Goal: Task Accomplishment & Management: Use online tool/utility

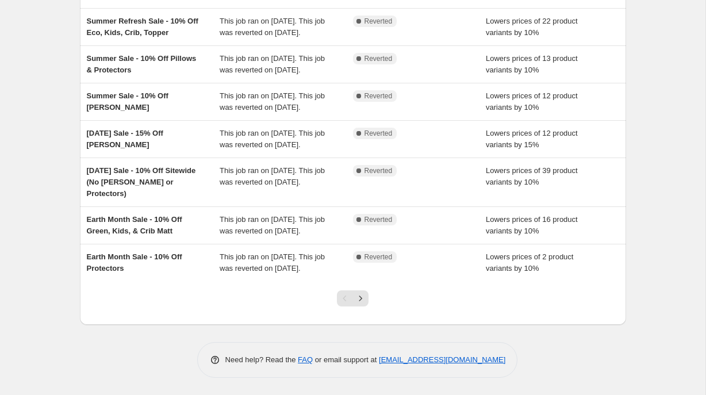
scroll to position [235, 0]
click at [360, 304] on icon "Next" at bounding box center [360, 298] width 11 height 11
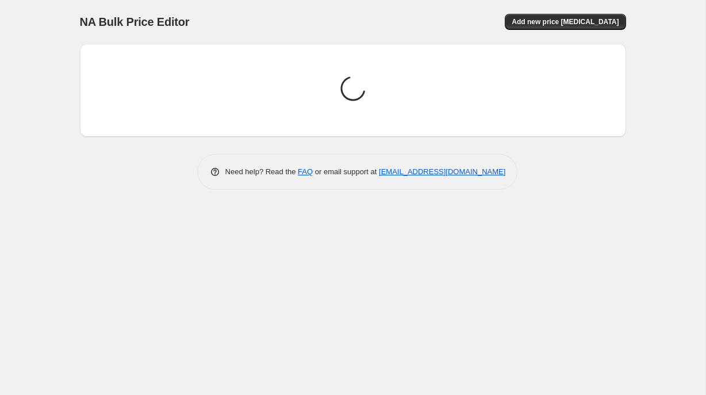
scroll to position [0, 0]
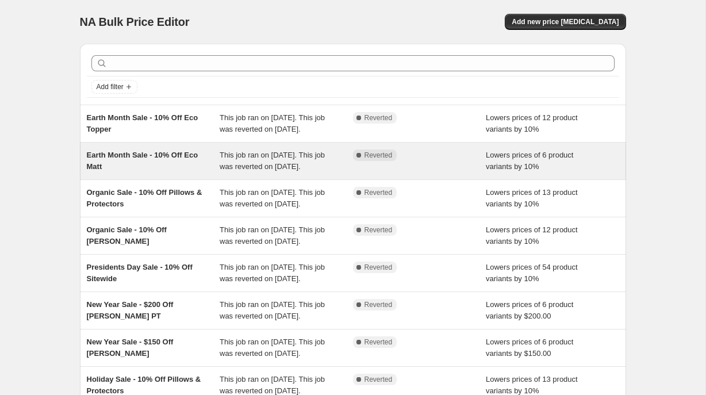
click at [174, 172] on div "Earth Month Sale - 10% Off Eco Matt" at bounding box center [153, 160] width 133 height 23
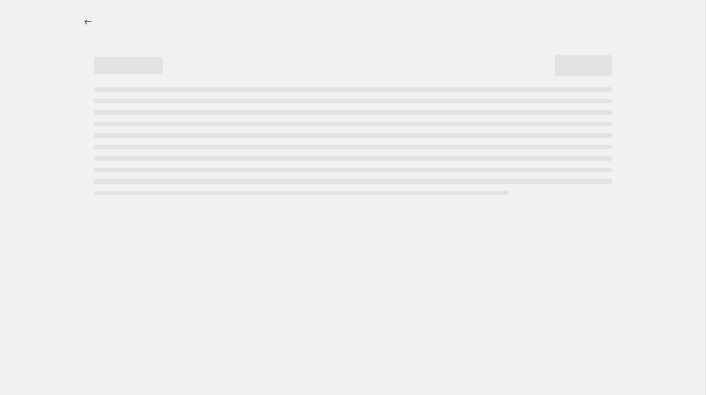
select select "percentage"
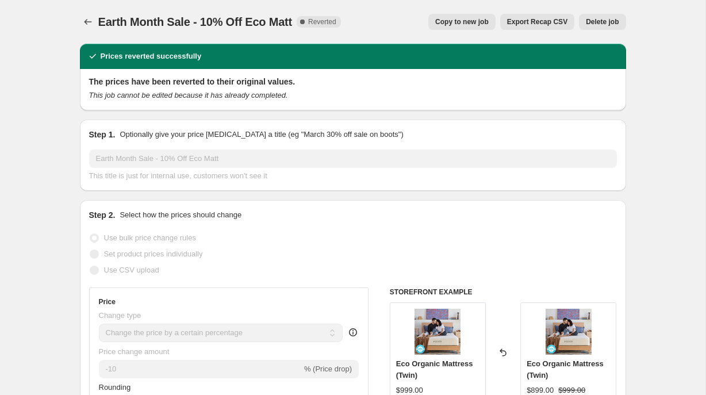
click at [476, 22] on span "Copy to new job" at bounding box center [461, 21] width 53 height 9
select select "percentage"
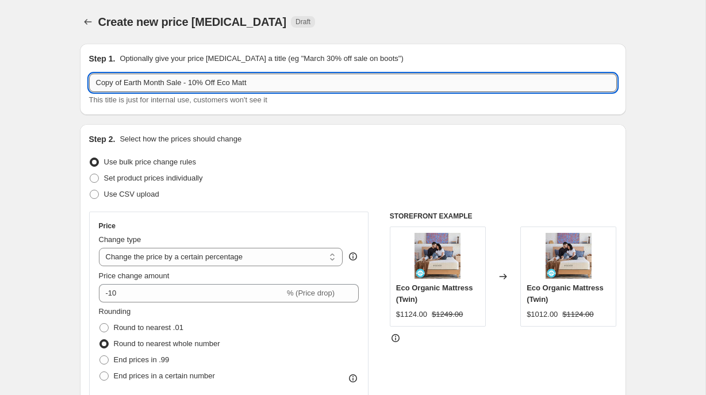
drag, startPoint x: 168, startPoint y: 84, endPoint x: 91, endPoint y: 77, distance: 76.8
click at [91, 78] on input "Copy of Earth Month Sale - 10% Off Eco Matt" at bounding box center [353, 83] width 528 height 18
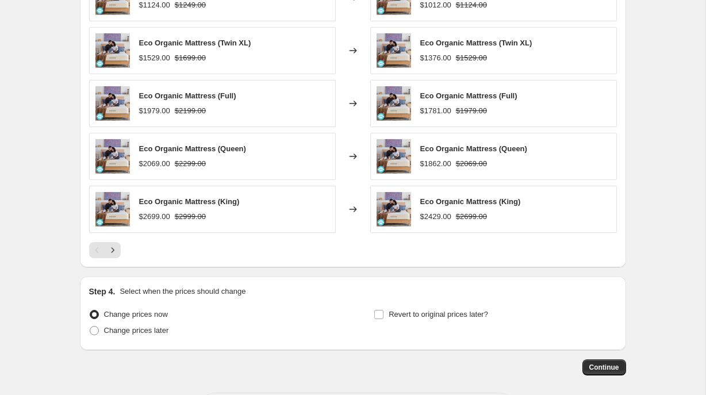
scroll to position [854, 0]
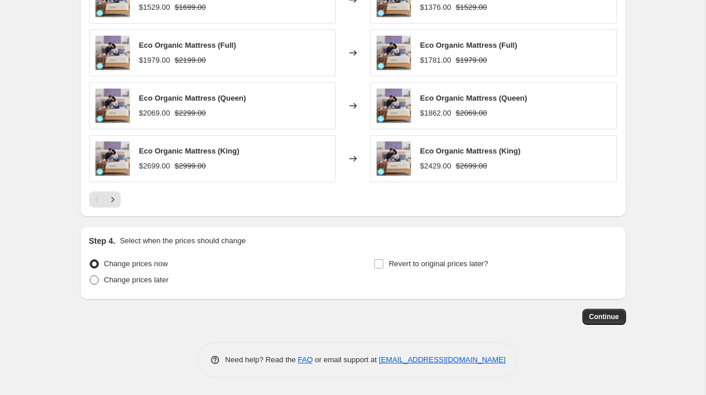
type input "Fall Sale - 10% Off Eco Matt"
click at [95, 278] on span at bounding box center [94, 279] width 9 height 9
click at [90, 276] on input "Change prices later" at bounding box center [90, 275] width 1 height 1
radio input "true"
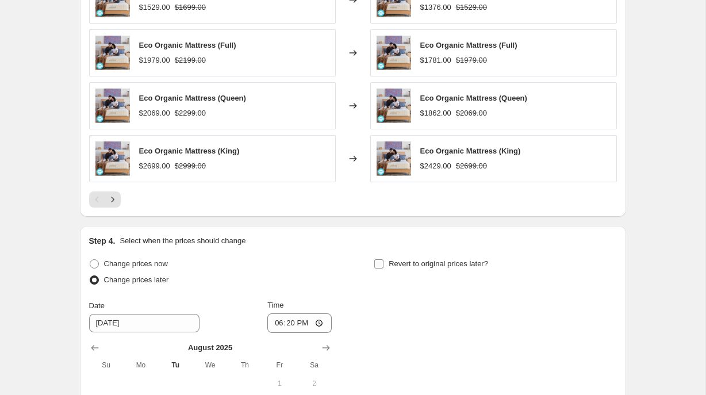
click at [381, 264] on input "Revert to original prices later?" at bounding box center [378, 263] width 9 height 9
checkbox input "true"
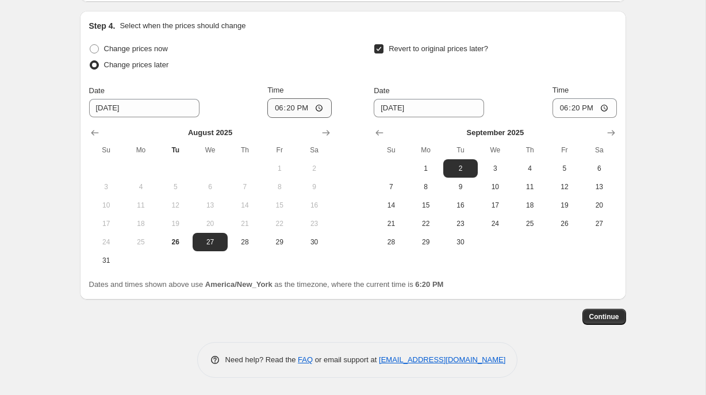
click at [326, 135] on icon "Show next month, September 2025" at bounding box center [325, 132] width 11 height 11
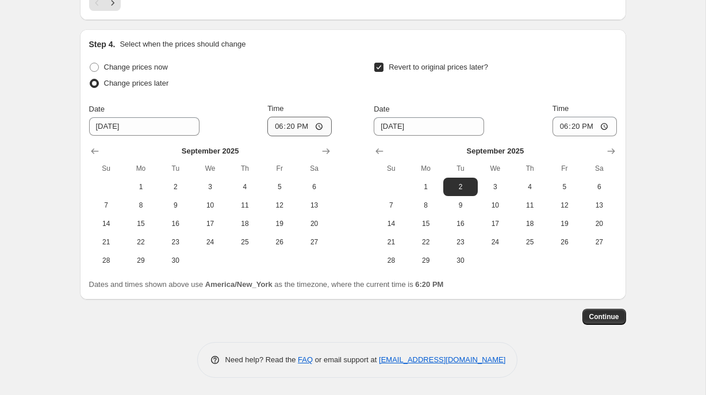
scroll to position [1050, 0]
click at [177, 206] on span "9" at bounding box center [175, 205] width 25 height 9
type input "[DATE]"
click at [428, 260] on span "29" at bounding box center [425, 260] width 25 height 9
type input "[DATE]"
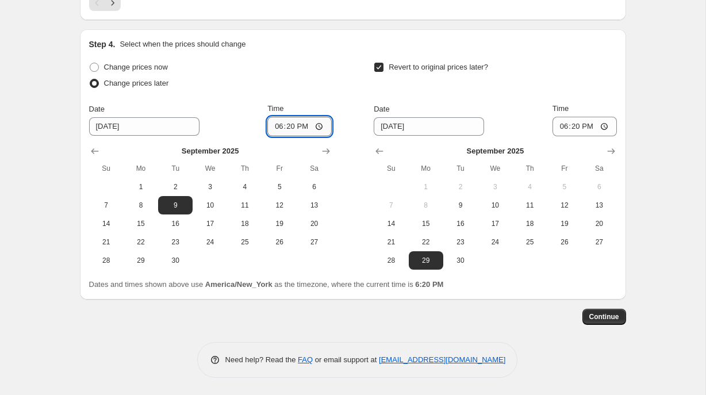
click at [277, 130] on input "18:20" at bounding box center [299, 127] width 64 height 20
click at [300, 127] on input "12:20" at bounding box center [299, 127] width 64 height 20
type input "00:20"
click at [561, 126] on input "18:20" at bounding box center [584, 127] width 64 height 20
type input "23:59"
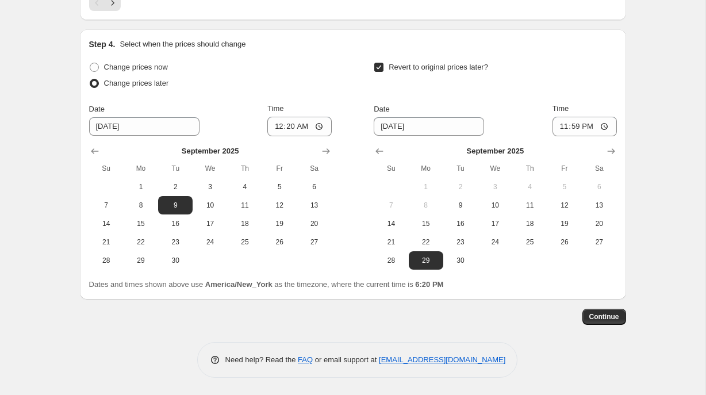
click at [610, 315] on span "Continue" at bounding box center [604, 316] width 30 height 9
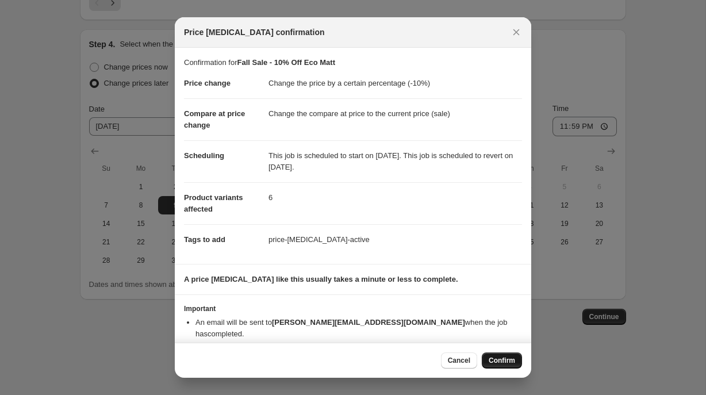
click at [509, 359] on span "Confirm" at bounding box center [502, 360] width 26 height 9
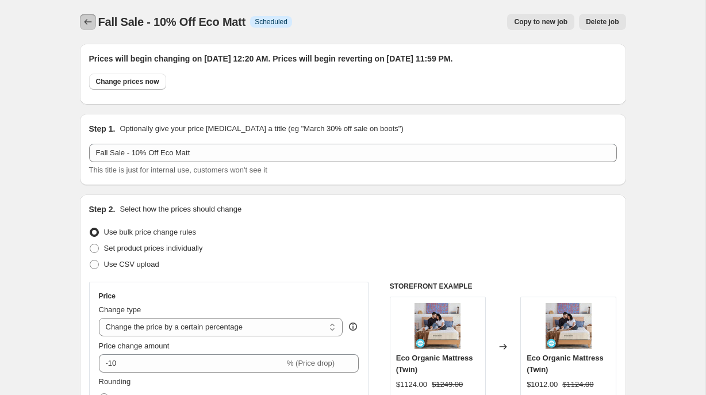
click at [83, 21] on icon "Price change jobs" at bounding box center [87, 21] width 11 height 11
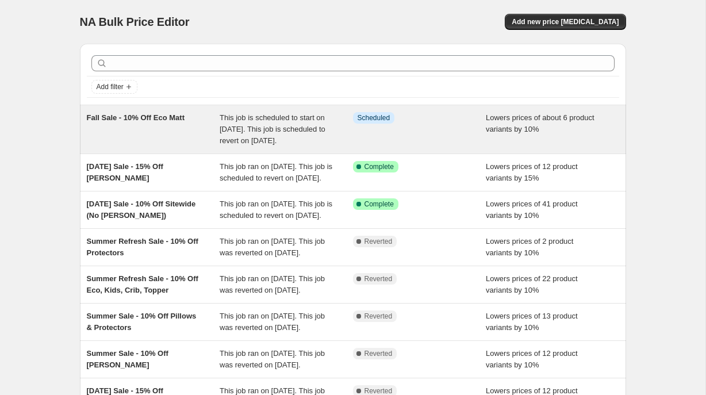
click at [391, 133] on div "Info Scheduled" at bounding box center [419, 129] width 133 height 34
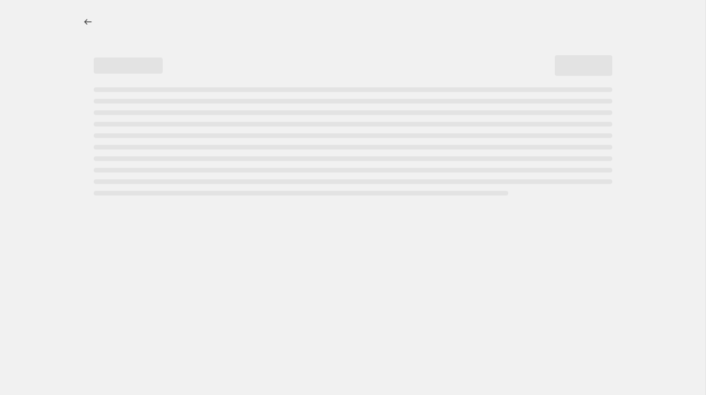
select select "percentage"
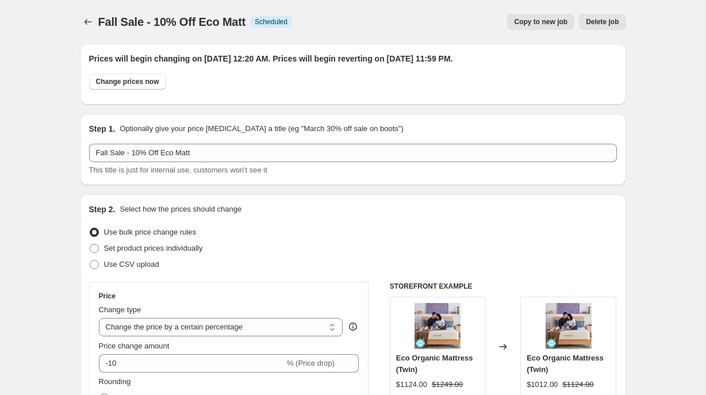
click at [535, 21] on span "Copy to new job" at bounding box center [540, 21] width 53 height 9
select select "percentage"
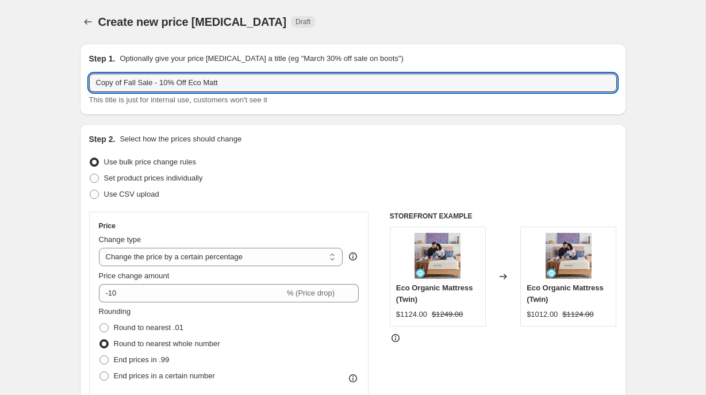
drag, startPoint x: 137, startPoint y: 83, endPoint x: 87, endPoint y: 79, distance: 50.2
click at [87, 80] on div "Step 1. Optionally give your price [MEDICAL_DATA] a title (eg "March 30% off sa…" at bounding box center [353, 79] width 546 height 71
drag, startPoint x: 155, startPoint y: 82, endPoint x: 86, endPoint y: 79, distance: 69.0
click at [86, 80] on div "Step 1. Optionally give your price [MEDICAL_DATA] a title (eg "March 30% off sa…" at bounding box center [353, 79] width 546 height 71
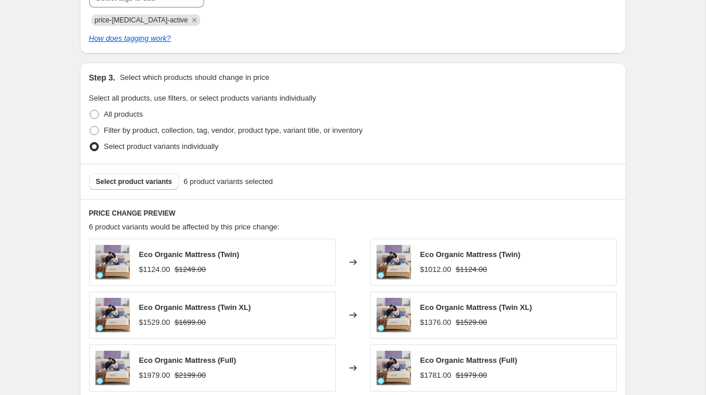
scroll to position [854, 0]
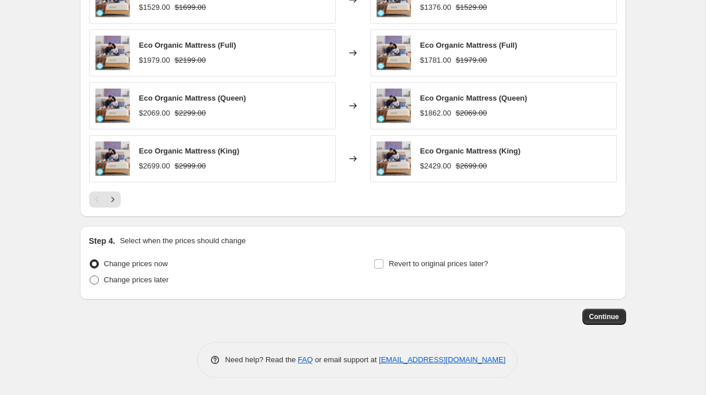
type input "Autumn Slumber Sale - 10% Off Eco Matt"
click at [97, 278] on span at bounding box center [94, 279] width 9 height 9
click at [90, 276] on input "Change prices later" at bounding box center [90, 275] width 1 height 1
radio input "true"
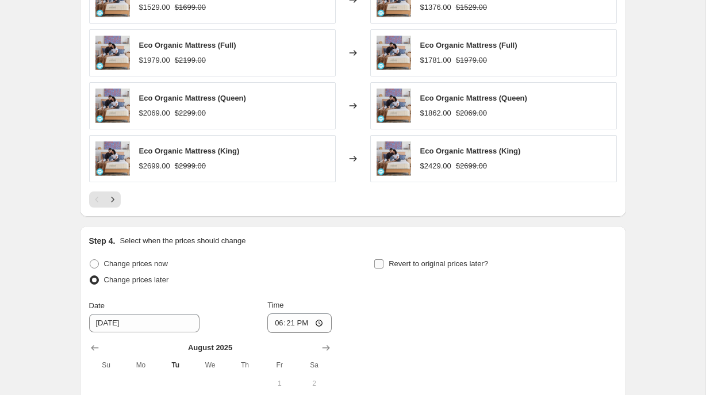
click at [379, 262] on input "Revert to original prices later?" at bounding box center [378, 263] width 9 height 9
checkbox input "true"
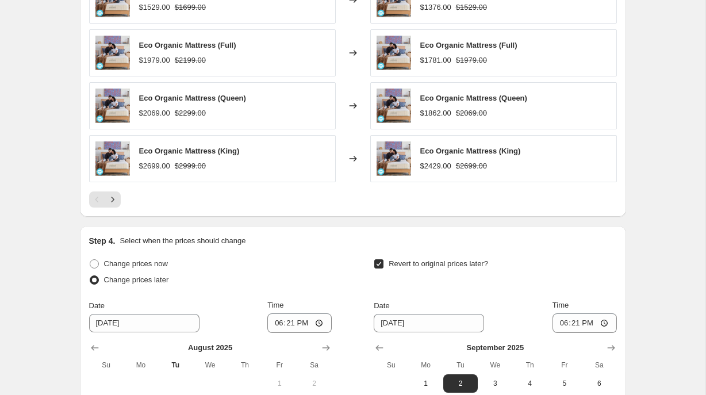
scroll to position [1068, 0]
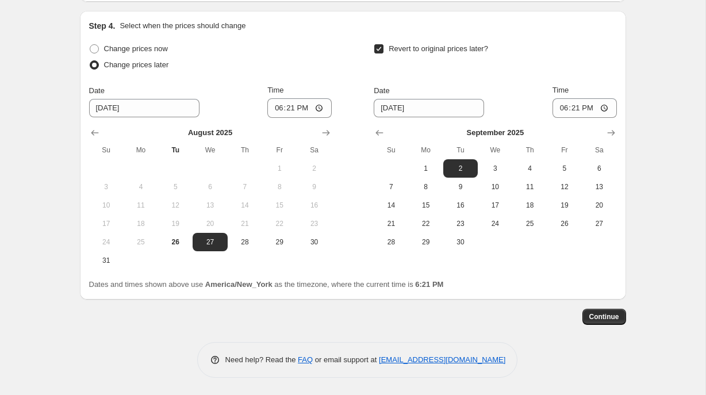
click at [332, 128] on button "Show next month, September 2025" at bounding box center [326, 133] width 16 height 16
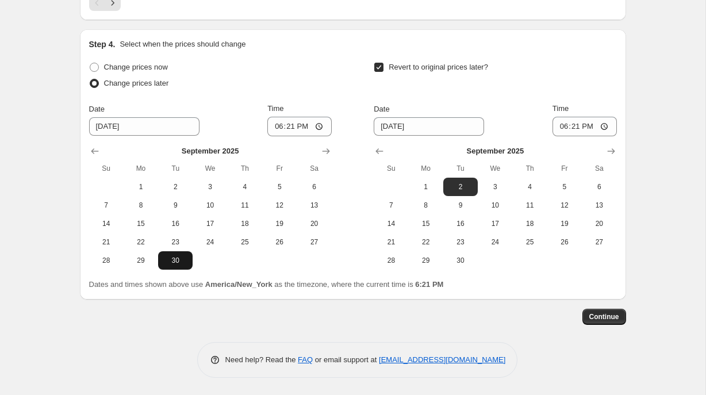
click at [181, 259] on span "30" at bounding box center [175, 260] width 25 height 9
type input "[DATE]"
click at [609, 147] on icon "Show next month, October 2025" at bounding box center [610, 150] width 11 height 11
click at [425, 260] on span "27" at bounding box center [425, 260] width 25 height 9
type input "[DATE]"
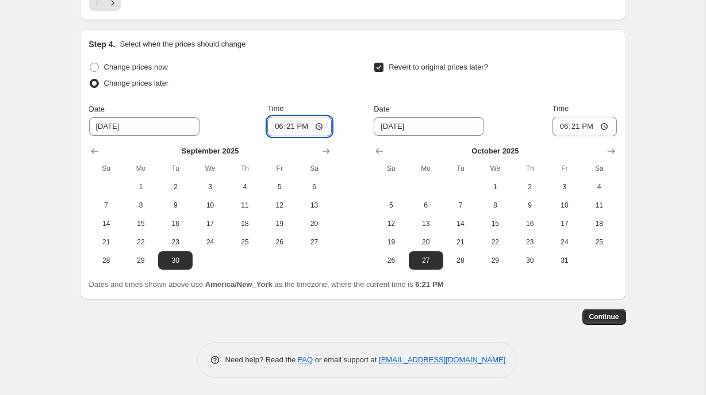
click at [274, 128] on input "18:21" at bounding box center [299, 127] width 64 height 20
type input "00:20"
click at [562, 128] on input "18:21" at bounding box center [584, 127] width 64 height 20
type input "23:59"
click at [595, 316] on span "Continue" at bounding box center [604, 316] width 30 height 9
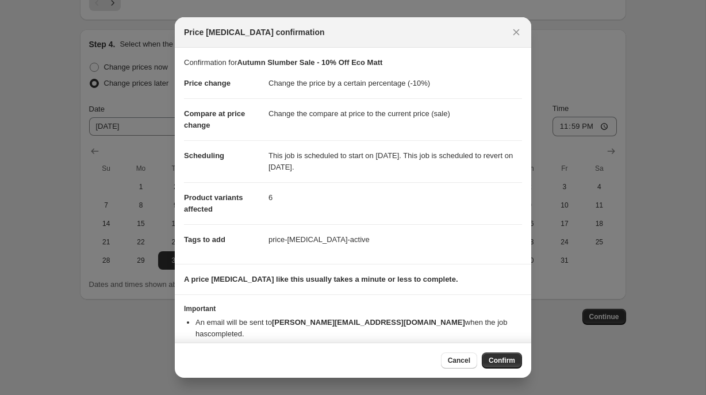
scroll to position [11, 0]
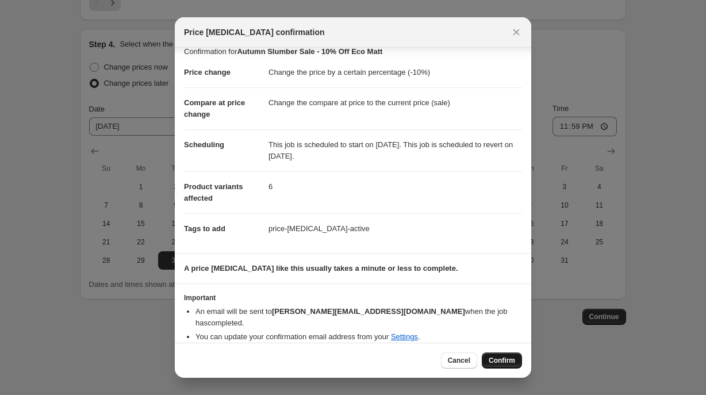
click at [492, 363] on span "Confirm" at bounding box center [502, 360] width 26 height 9
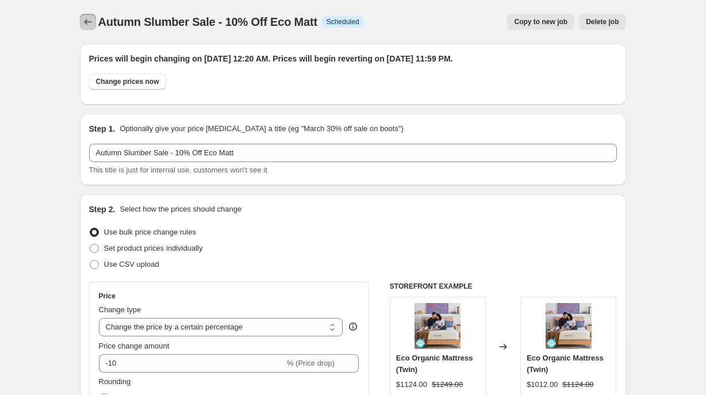
click at [87, 22] on icon "Price change jobs" at bounding box center [87, 21] width 11 height 11
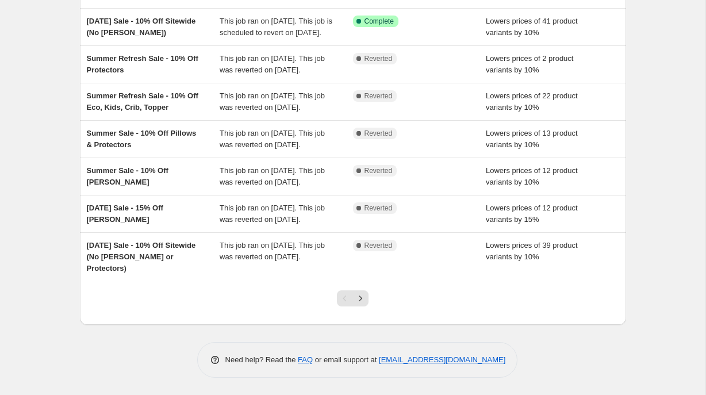
scroll to position [310, 0]
click at [363, 304] on icon "Next" at bounding box center [360, 298] width 11 height 11
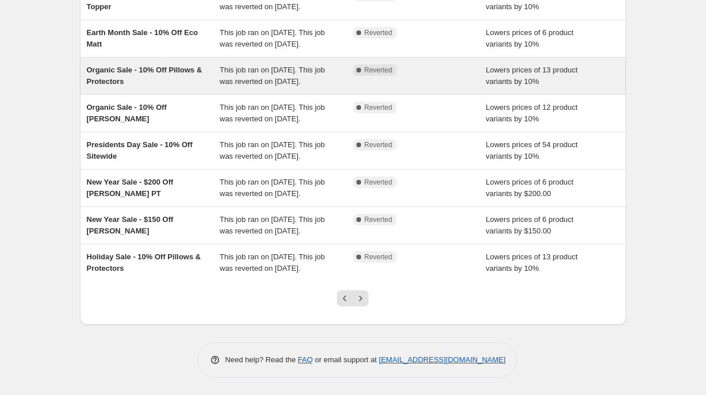
scroll to position [255, 0]
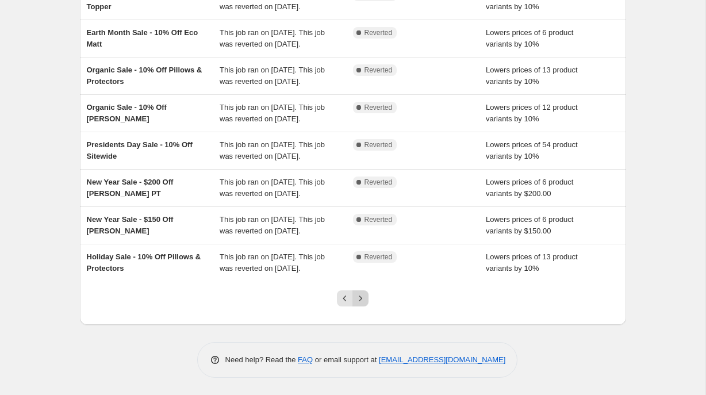
click at [360, 304] on icon "Next" at bounding box center [360, 298] width 11 height 11
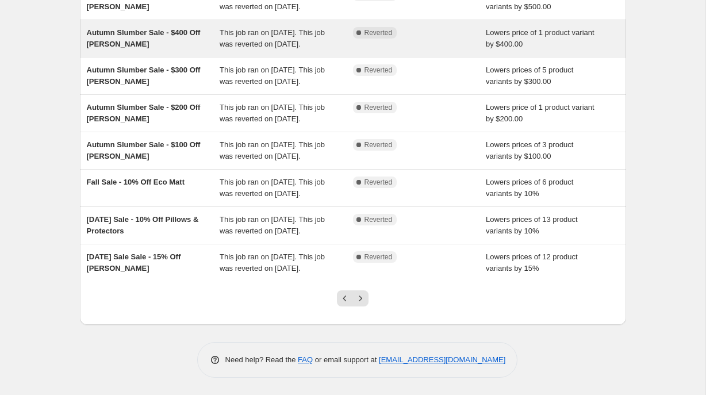
scroll to position [271, 0]
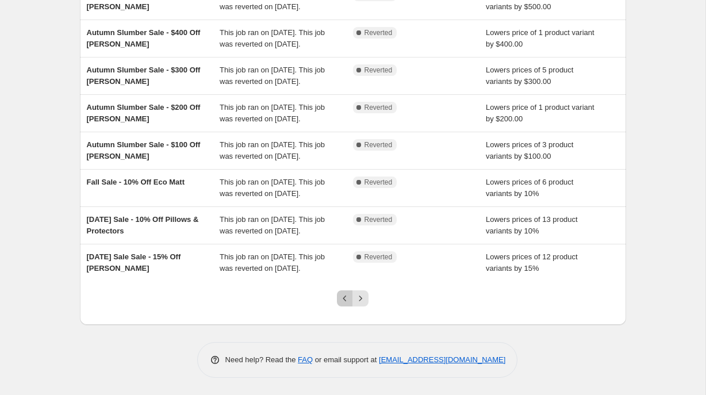
click at [345, 304] on icon "Previous" at bounding box center [344, 298] width 11 height 11
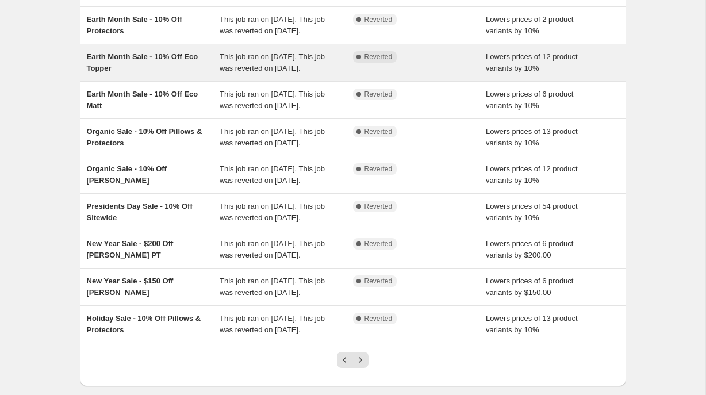
scroll to position [140, 0]
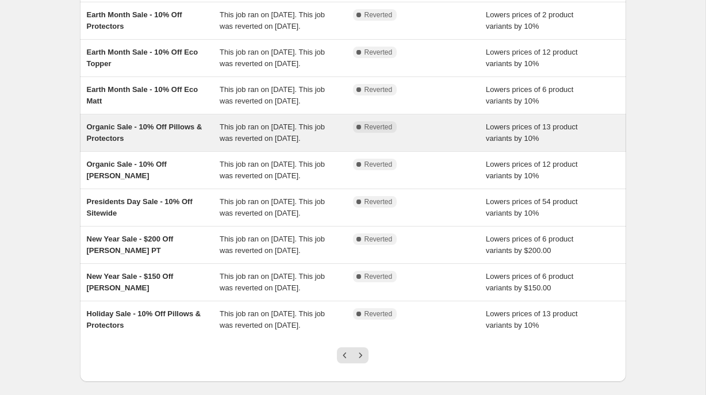
click at [177, 144] on div "Organic Sale - 10% Off Pillows & Protectors" at bounding box center [153, 132] width 133 height 23
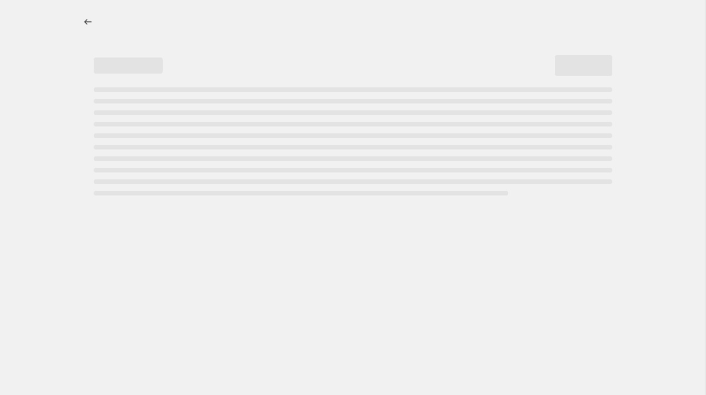
select select "percentage"
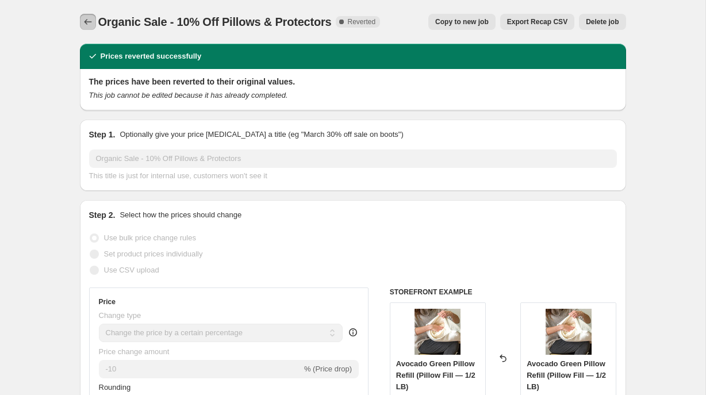
click at [87, 19] on icon "Price change jobs" at bounding box center [87, 21] width 11 height 11
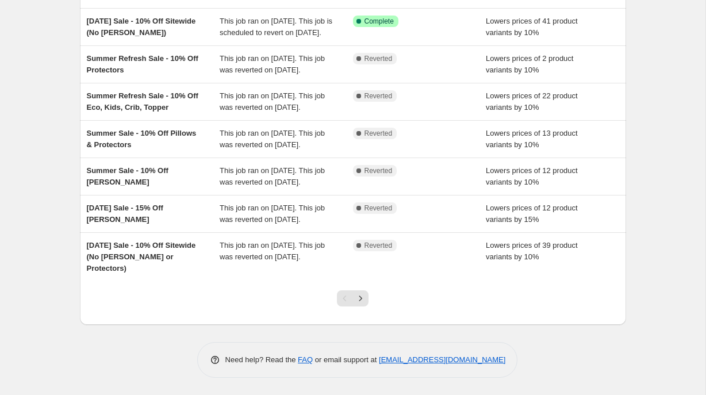
scroll to position [306, 0]
click at [363, 304] on icon "Next" at bounding box center [360, 298] width 11 height 11
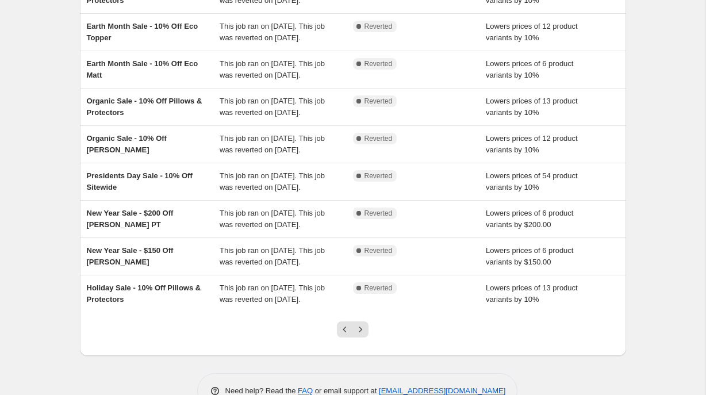
scroll to position [312, 0]
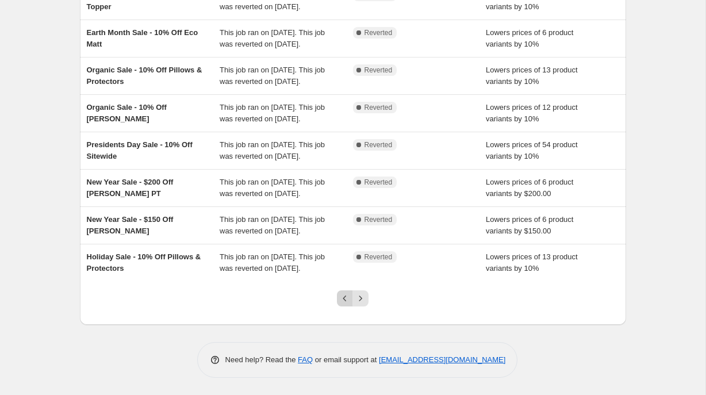
click at [348, 302] on icon "Previous" at bounding box center [344, 298] width 11 height 11
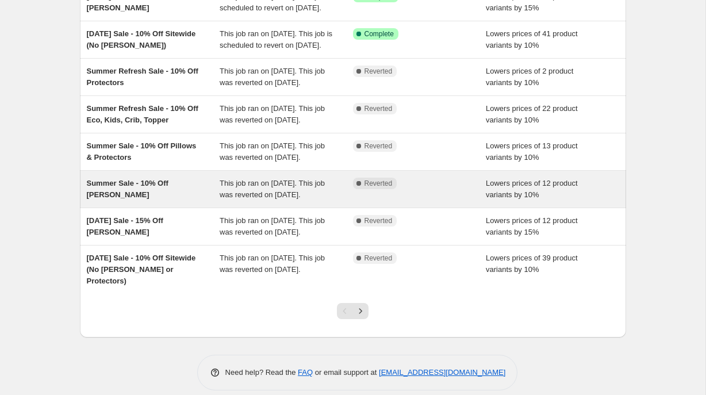
scroll to position [224, 0]
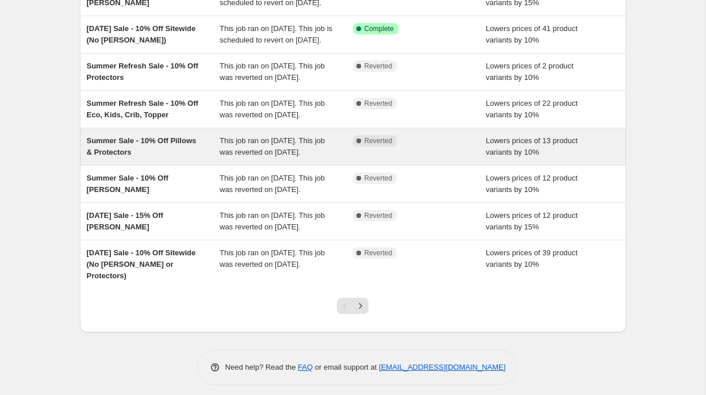
click at [200, 158] on div "Summer Sale - 10% Off Pillows & Protectors" at bounding box center [153, 146] width 133 height 23
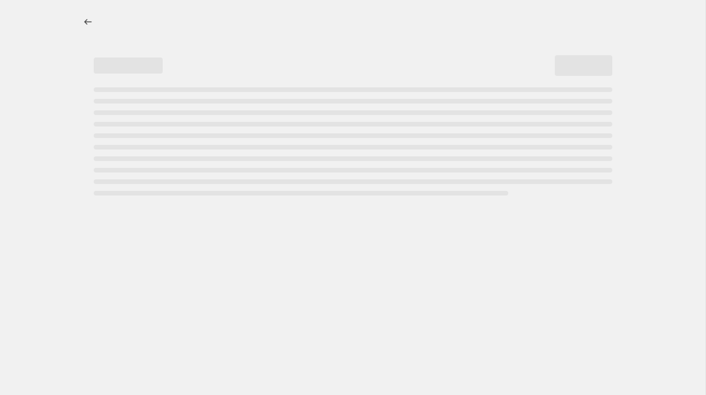
select select "percentage"
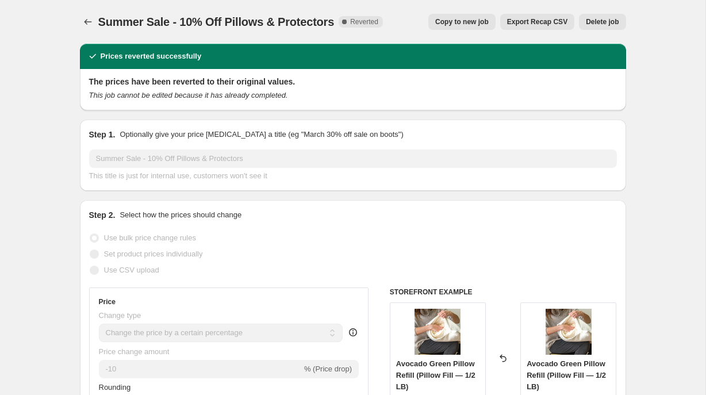
click at [482, 22] on span "Copy to new job" at bounding box center [461, 21] width 53 height 9
select select "percentage"
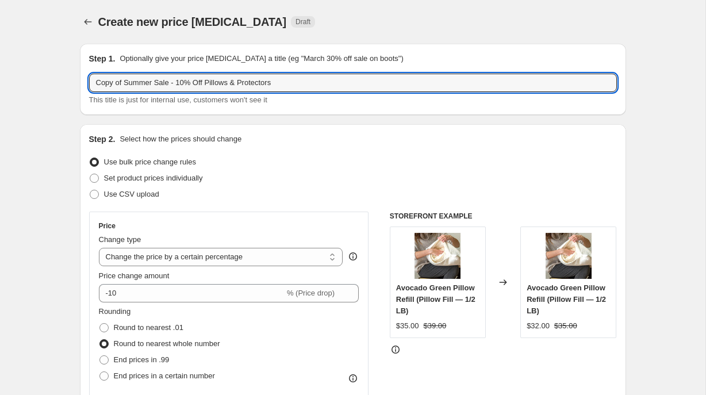
drag, startPoint x: 153, startPoint y: 83, endPoint x: 78, endPoint y: 84, distance: 75.3
paste input "Autumn Slumb"
drag, startPoint x: 234, startPoint y: 83, endPoint x: 304, endPoint y: 86, distance: 70.2
click at [304, 86] on input "Autumn Slumber Sale - 10% Off Pillows & Protectors" at bounding box center [353, 83] width 528 height 18
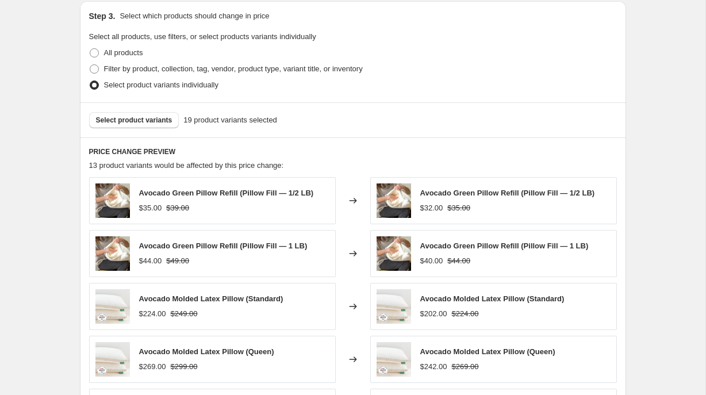
scroll to position [599, 0]
type input "Autumn Slumber Sale - 10% Off Pillows"
click at [95, 71] on span at bounding box center [94, 69] width 9 height 9
click at [90, 66] on input "Filter by product, collection, tag, vendor, product type, variant title, or inv…" at bounding box center [90, 65] width 1 height 1
radio input "true"
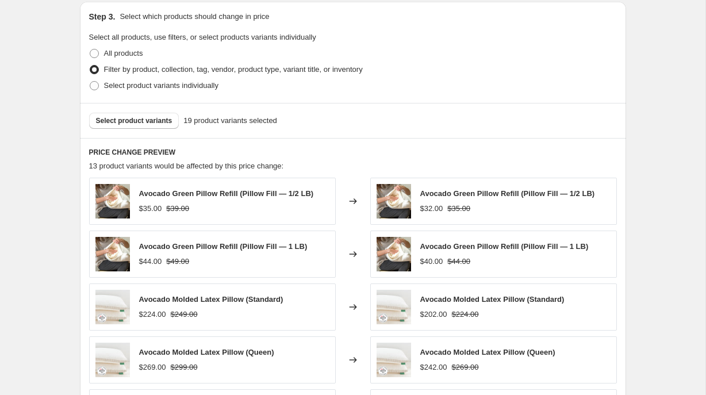
select select "collection"
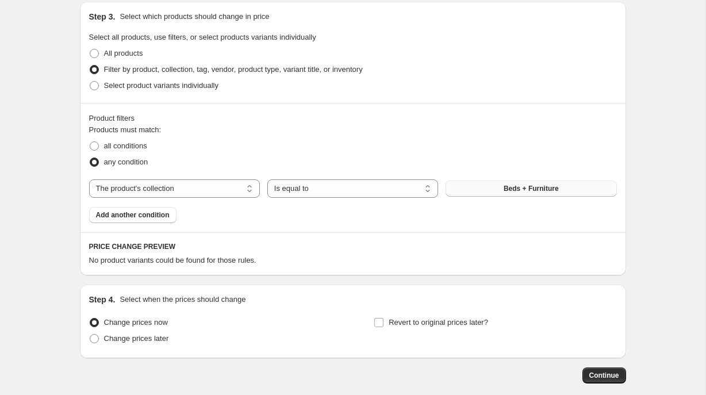
click at [526, 190] on span "Beds + Furniture" at bounding box center [530, 188] width 55 height 9
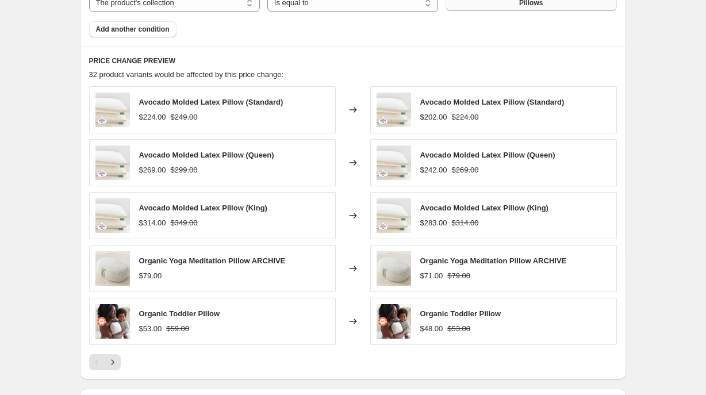
scroll to position [786, 0]
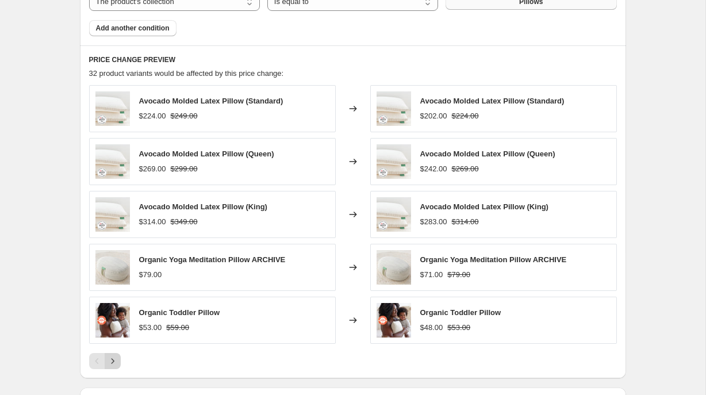
click at [115, 360] on icon "Next" at bounding box center [112, 360] width 11 height 11
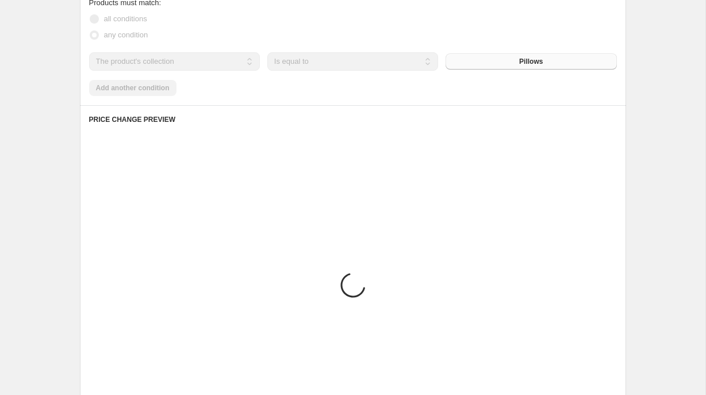
scroll to position [717, 0]
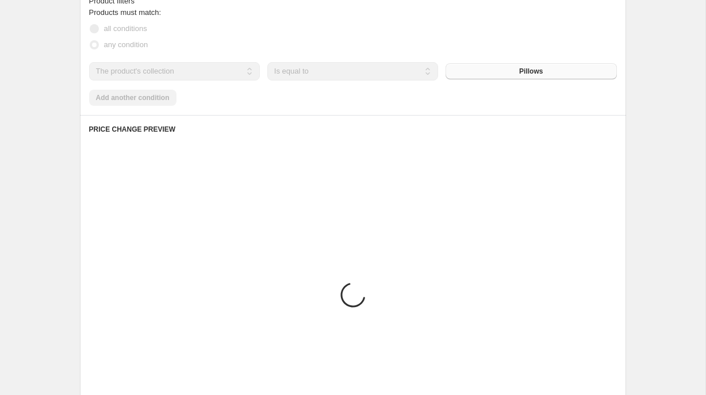
click at [138, 101] on div "Products must match: all conditions any condition The product The product's col…" at bounding box center [353, 56] width 528 height 99
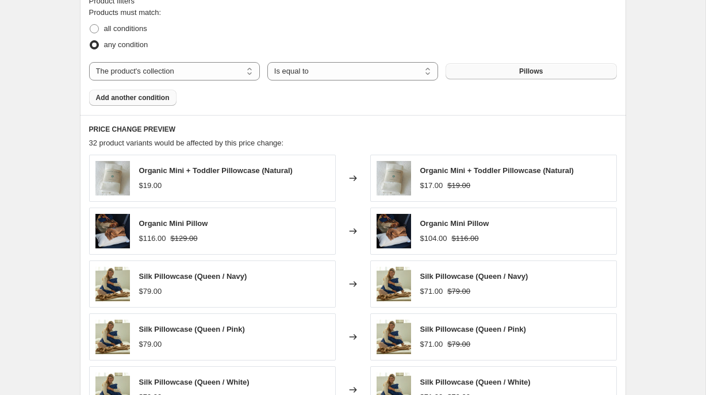
click at [141, 97] on span "Add another condition" at bounding box center [133, 97] width 74 height 9
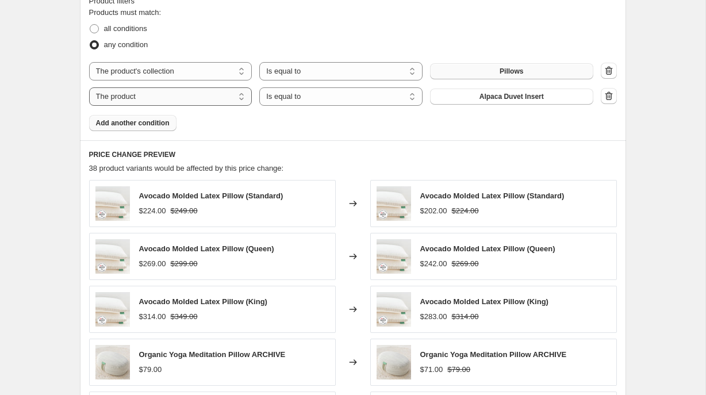
click at [243, 95] on select "The product The product's collection The product's tag The product's vendor The…" at bounding box center [170, 96] width 163 height 18
select select "product_status"
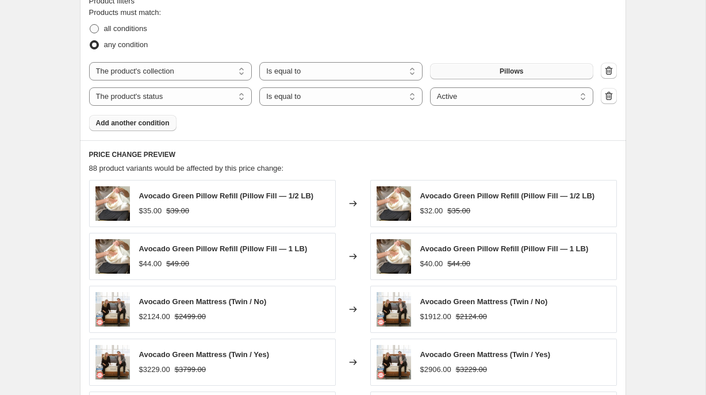
click at [95, 28] on span at bounding box center [94, 28] width 9 height 9
click at [90, 25] on input "all conditions" at bounding box center [90, 24] width 1 height 1
radio input "true"
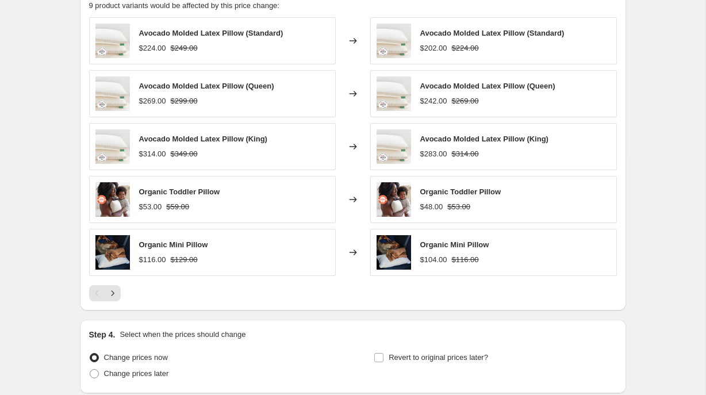
scroll to position [889, 0]
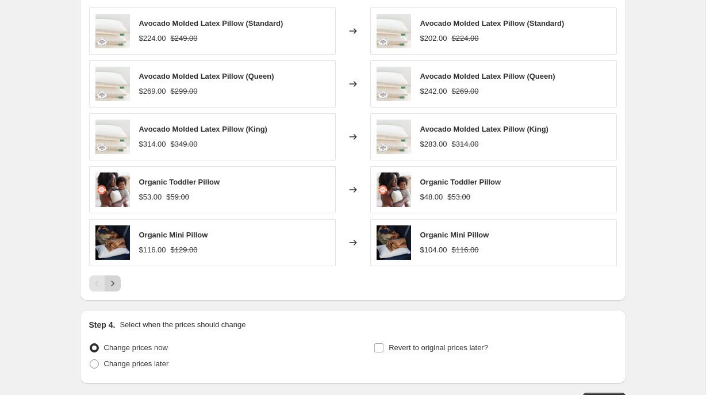
click at [113, 283] on icon "Next" at bounding box center [112, 282] width 3 height 5
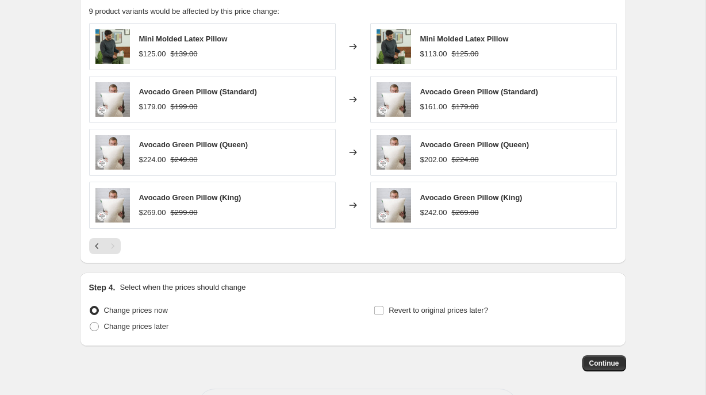
scroll to position [875, 0]
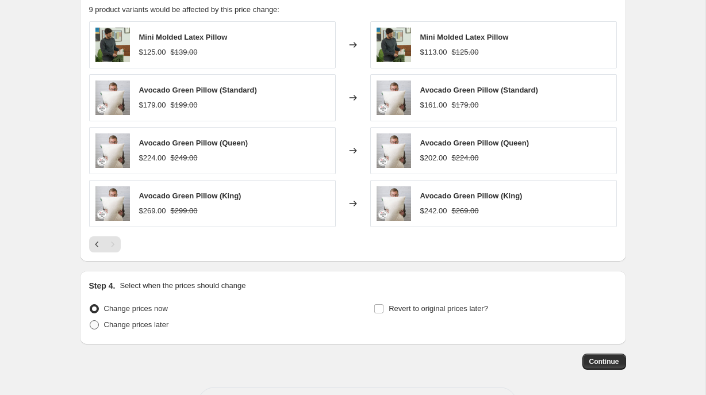
click at [93, 320] on span at bounding box center [94, 324] width 9 height 9
click at [90, 320] on input "Change prices later" at bounding box center [90, 320] width 1 height 1
radio input "true"
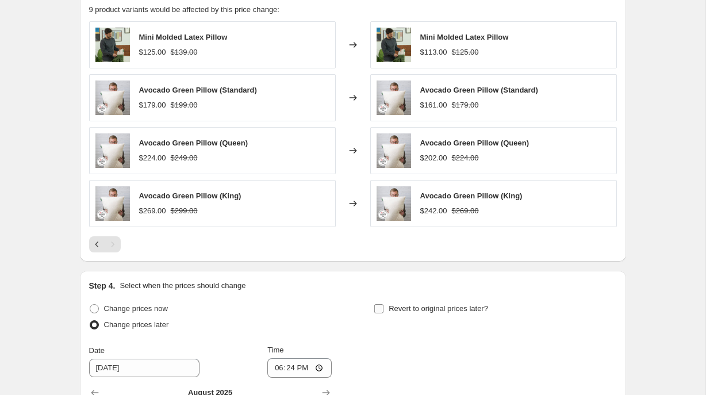
click at [378, 309] on input "Revert to original prices later?" at bounding box center [378, 308] width 9 height 9
checkbox input "true"
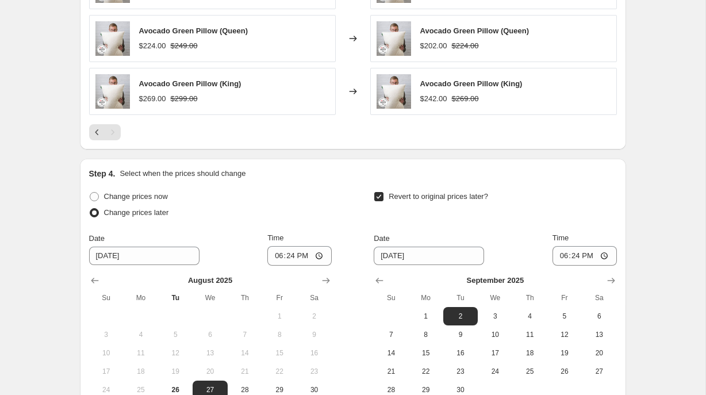
scroll to position [1107, 0]
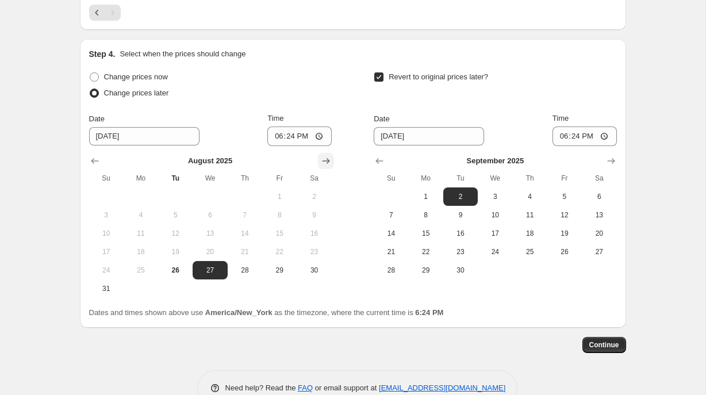
click at [323, 163] on icon "Show next month, September 2025" at bounding box center [325, 160] width 11 height 11
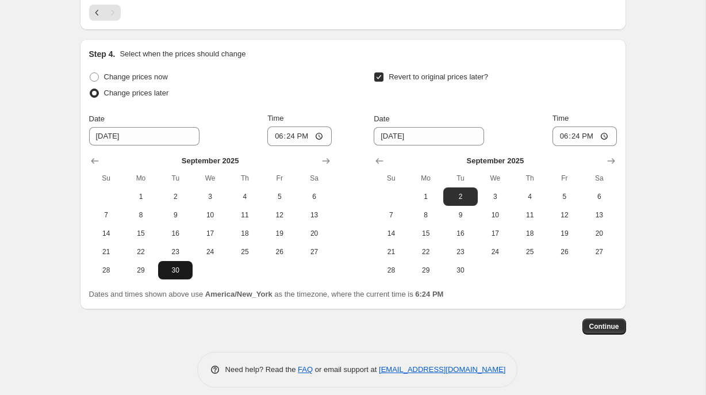
click at [168, 268] on span "30" at bounding box center [175, 270] width 25 height 9
type input "[DATE]"
click at [612, 160] on icon "Show next month, October 2025" at bounding box center [610, 161] width 7 height 6
click at [431, 271] on span "27" at bounding box center [425, 270] width 25 height 9
type input "[DATE]"
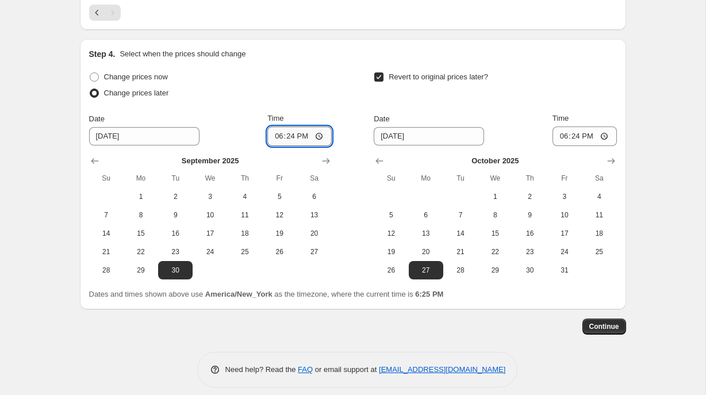
click at [278, 137] on input "18:24" at bounding box center [299, 136] width 64 height 20
type input "00:20"
click at [560, 139] on input "18:24" at bounding box center [584, 136] width 64 height 20
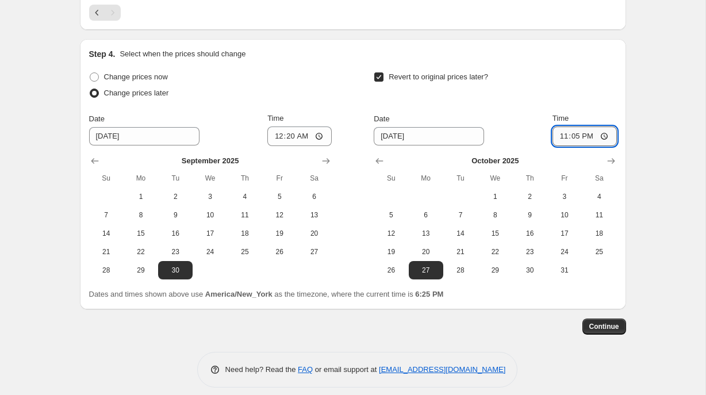
type input "23:59"
click at [601, 324] on span "Continue" at bounding box center [604, 326] width 30 height 9
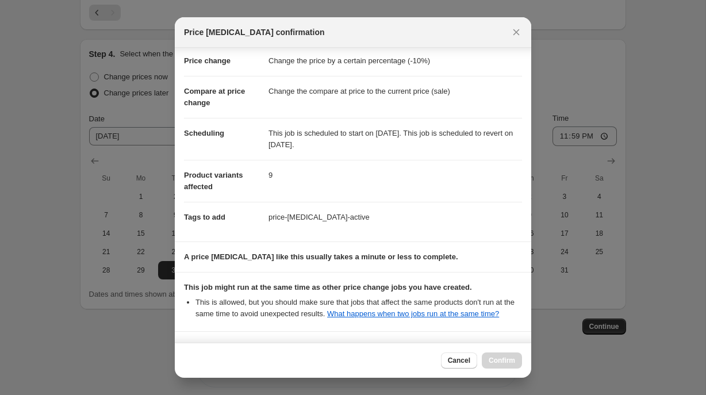
scroll to position [129, 0]
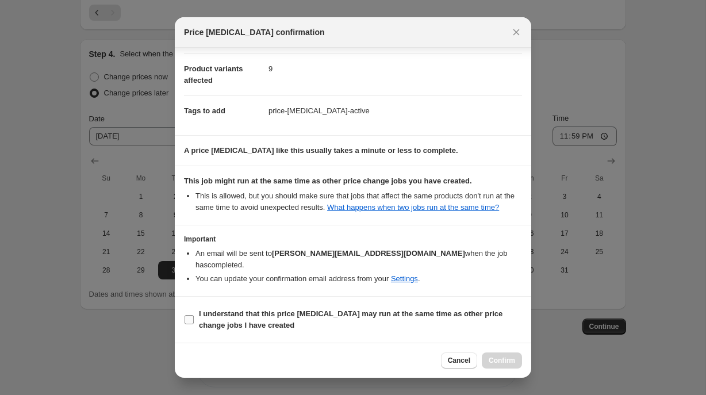
click at [189, 318] on input "I understand that this price [MEDICAL_DATA] may run at the same time as other p…" at bounding box center [189, 319] width 9 height 9
checkbox input "true"
click at [490, 363] on span "Confirm" at bounding box center [502, 360] width 26 height 9
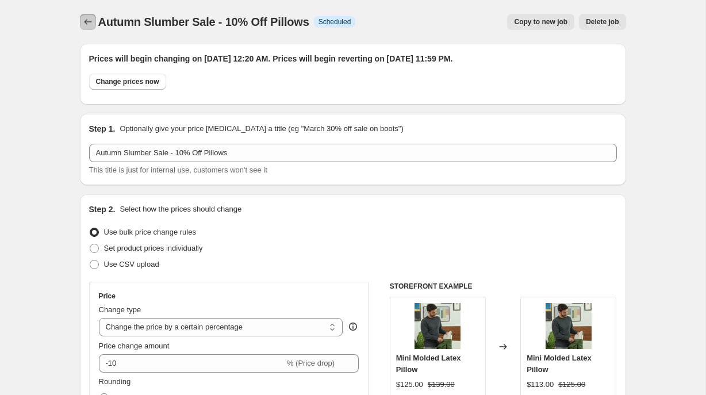
click at [83, 23] on icon "Price change jobs" at bounding box center [87, 21] width 11 height 11
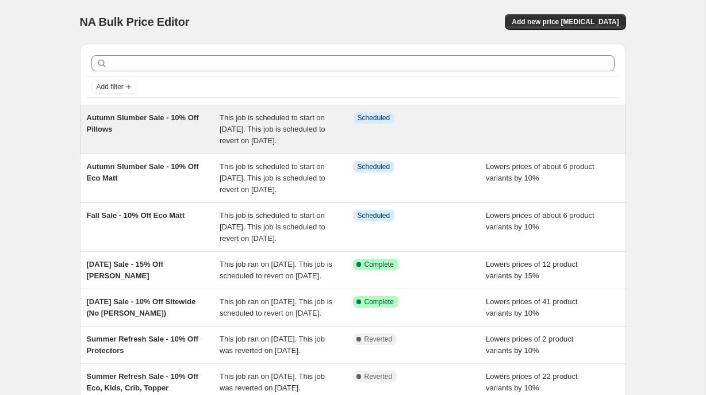
click at [401, 134] on div "Info Scheduled" at bounding box center [419, 129] width 133 height 34
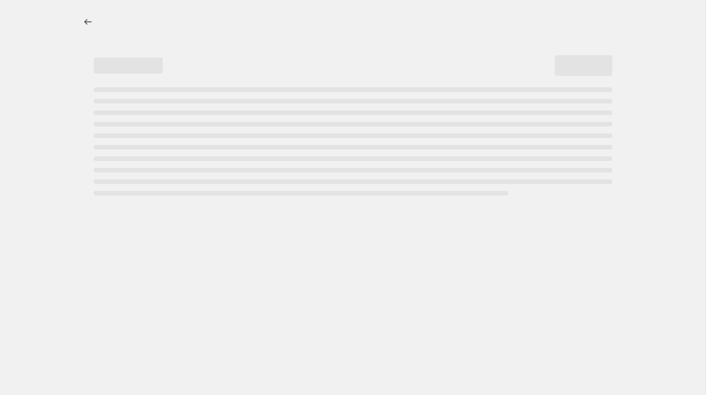
select select "percentage"
select select "collection"
select select "product_status"
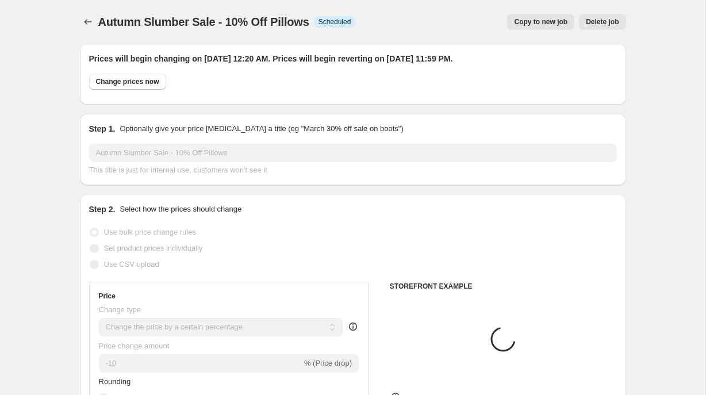
click at [517, 23] on span "Copy to new job" at bounding box center [540, 21] width 53 height 9
select select "percentage"
select select "collection"
select select "product_status"
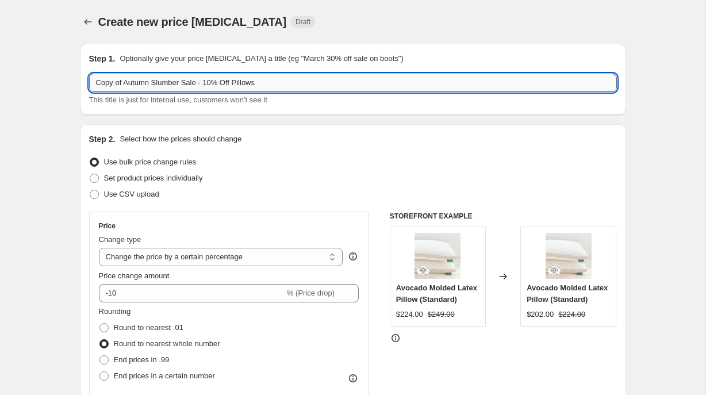
click at [125, 83] on input "Copy of Autumn Slumber Sale - 10% Off Pillows" at bounding box center [353, 83] width 528 height 18
drag, startPoint x: 125, startPoint y: 83, endPoint x: 75, endPoint y: 82, distance: 50.0
click at [187, 84] on input "Autumn Slumber Sale - 10% Off Pillows" at bounding box center [353, 83] width 528 height 18
drag, startPoint x: 237, startPoint y: 82, endPoint x: 210, endPoint y: 82, distance: 26.4
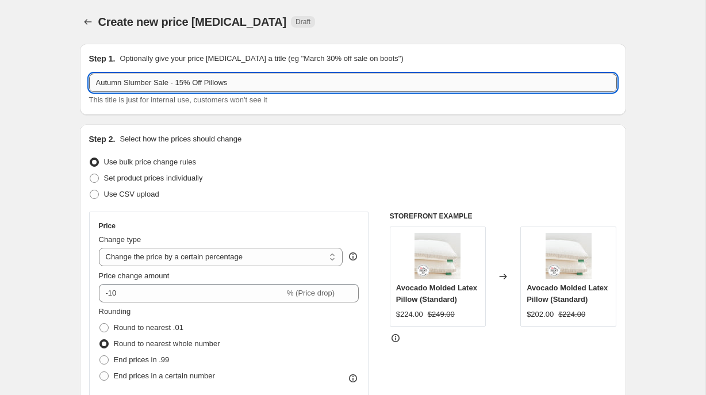
click at [210, 82] on input "Autumn Slumber Sale - 15% Off Pillows" at bounding box center [353, 83] width 528 height 18
type input "Autumn Slumber Sale - 15% Off Mattresses, Toppers, Protectors"
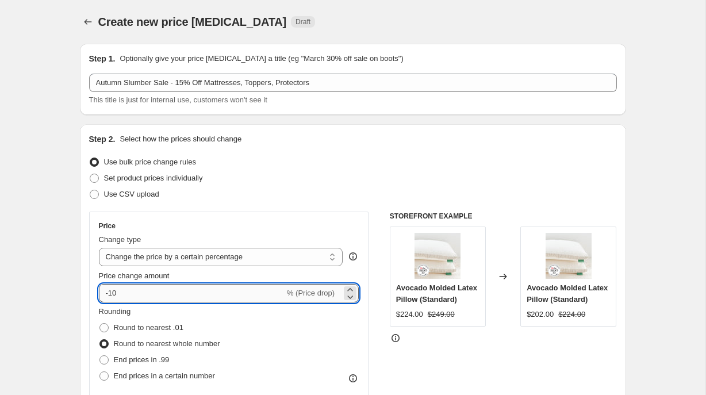
click at [125, 292] on input "-10" at bounding box center [192, 293] width 186 height 18
type input "-15"
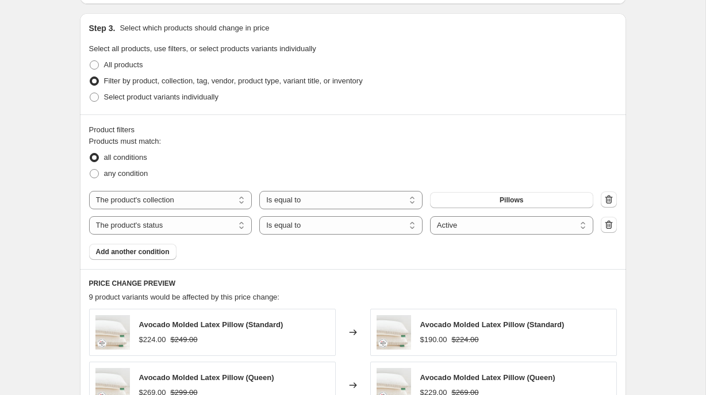
scroll to position [593, 0]
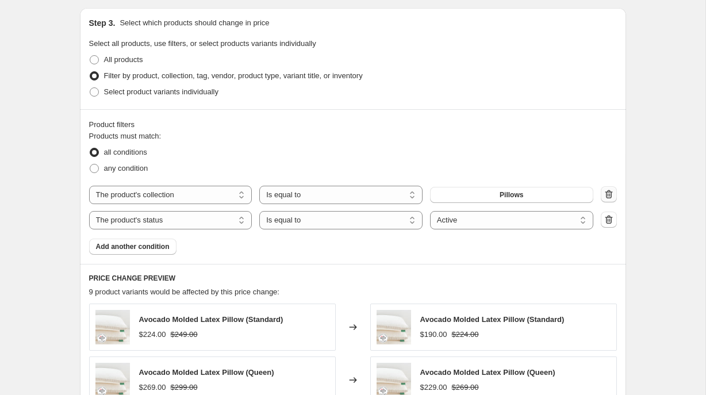
click at [608, 193] on icon "button" at bounding box center [608, 194] width 11 height 11
select select "product_status"
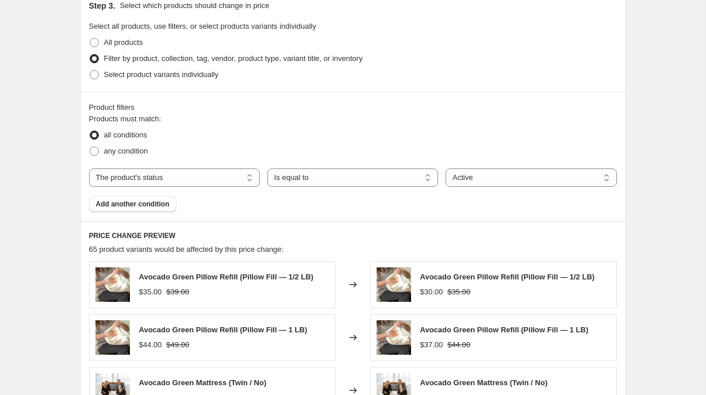
scroll to position [612, 0]
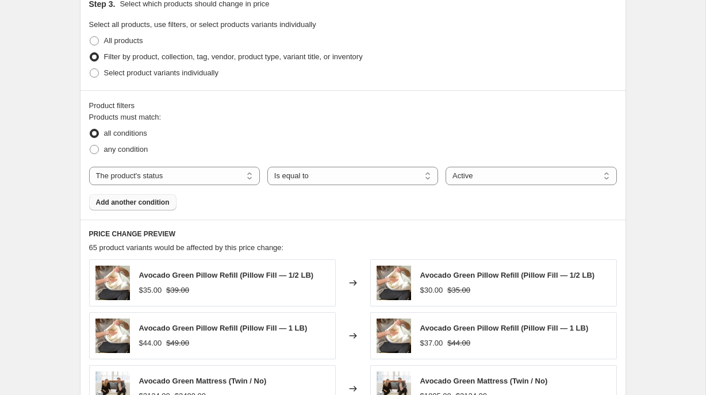
click at [157, 199] on span "Add another condition" at bounding box center [133, 202] width 74 height 9
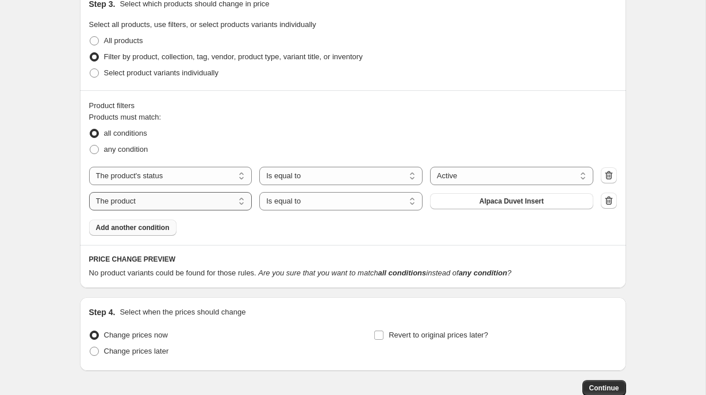
click at [246, 201] on select "The product The product's collection The product's tag The product's vendor The…" at bounding box center [170, 201] width 163 height 18
select select "collection"
click at [394, 202] on select "Is equal to Is not equal to" at bounding box center [340, 201] width 163 height 18
select select "not_equal"
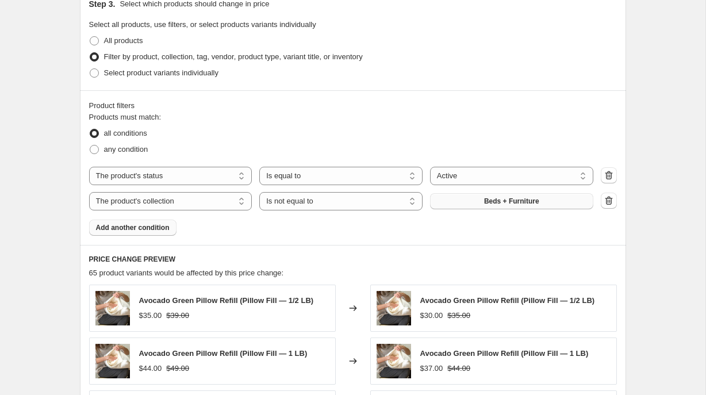
click at [491, 201] on span "Beds + Furniture" at bounding box center [511, 201] width 55 height 9
click at [166, 226] on span "Add another condition" at bounding box center [133, 227] width 74 height 9
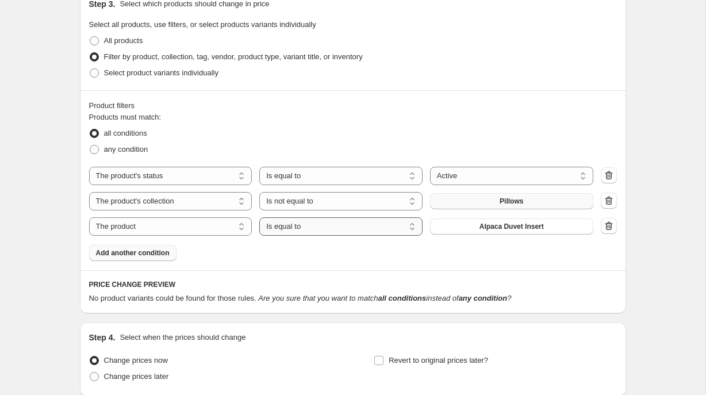
click at [406, 228] on select "Is equal to Is not equal to" at bounding box center [340, 226] width 163 height 18
select select "not_equal"
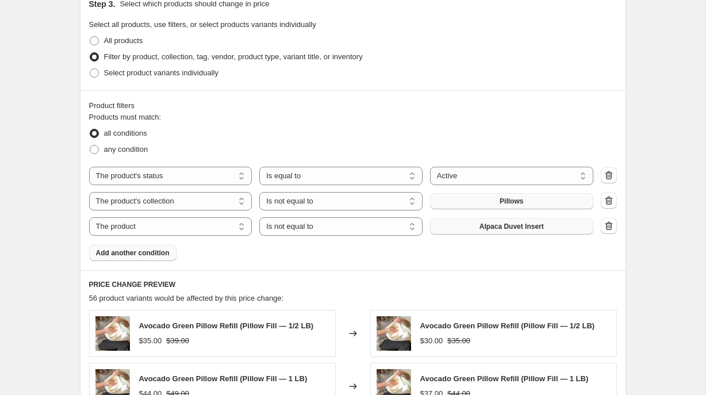
click at [481, 221] on button "Alpaca Duvet Insert" at bounding box center [511, 226] width 163 height 16
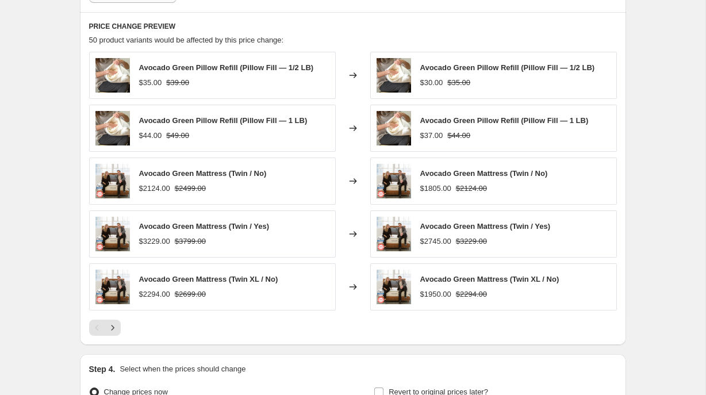
scroll to position [872, 0]
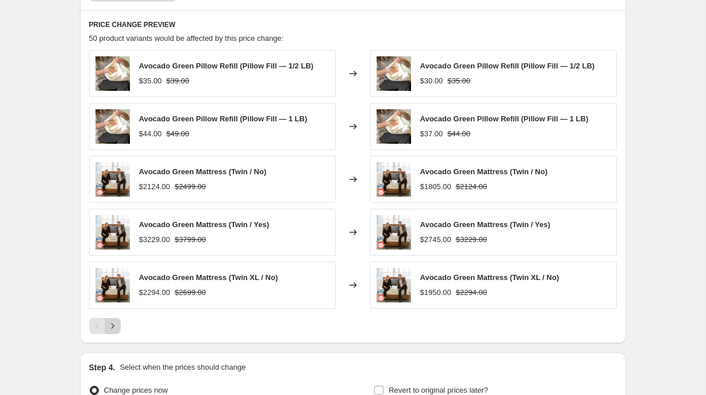
click at [112, 325] on icon "Next" at bounding box center [112, 325] width 11 height 11
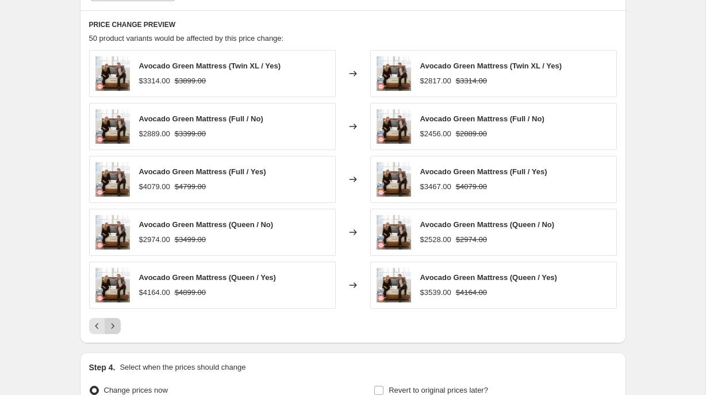
click at [116, 327] on icon "Next" at bounding box center [112, 325] width 11 height 11
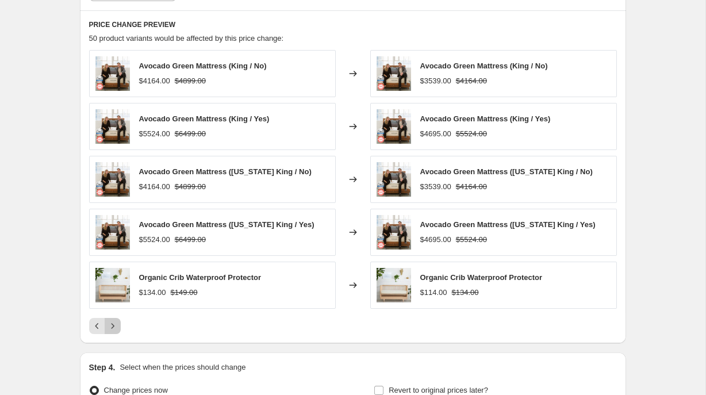
click at [116, 327] on icon "Next" at bounding box center [112, 325] width 11 height 11
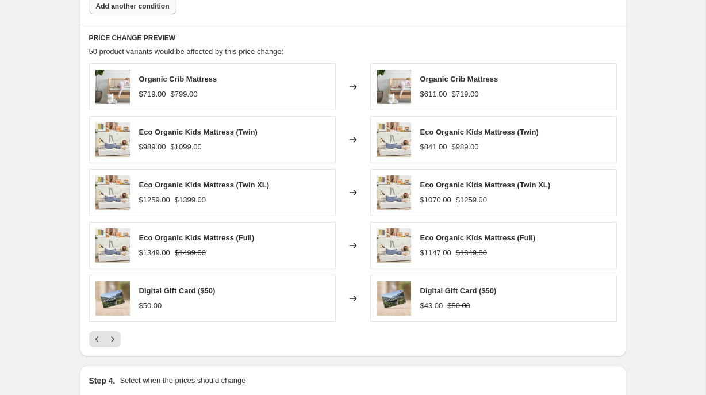
scroll to position [860, 0]
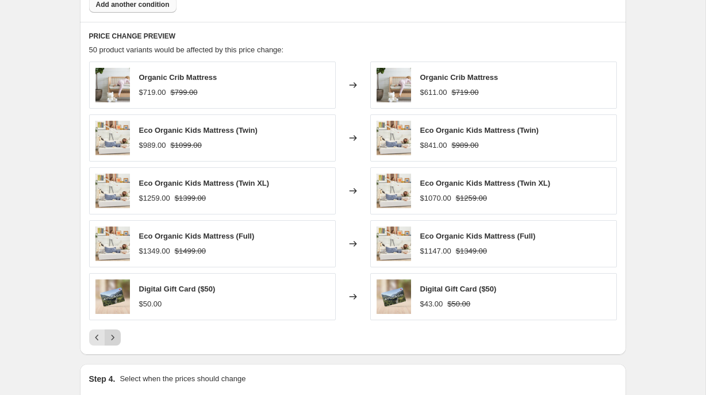
click at [112, 337] on icon "Next" at bounding box center [112, 337] width 11 height 11
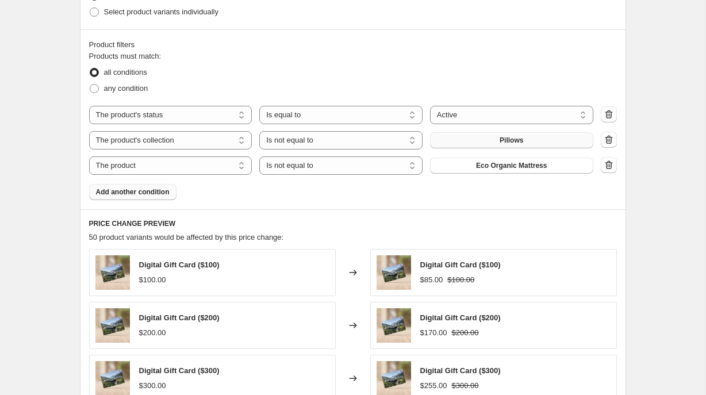
scroll to position [656, 0]
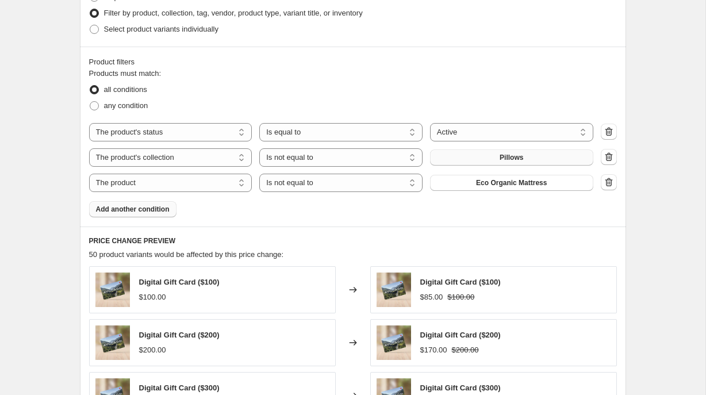
click at [136, 210] on span "Add another condition" at bounding box center [133, 209] width 74 height 9
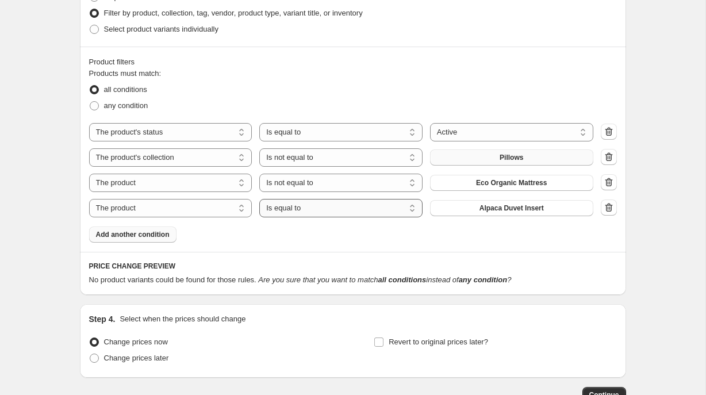
click at [413, 206] on select "Is equal to Is not equal to" at bounding box center [340, 208] width 163 height 18
select select "not_equal"
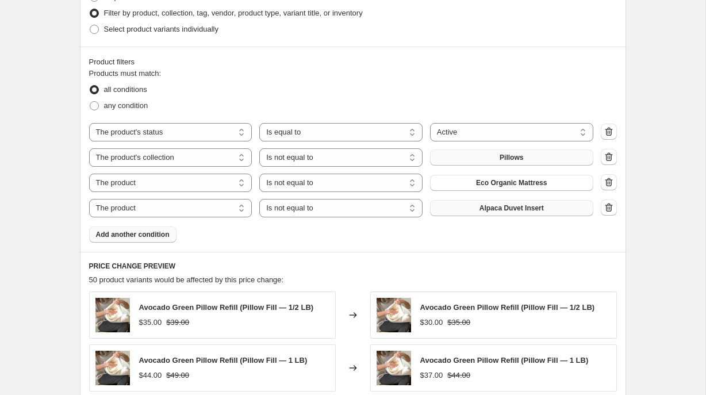
click at [497, 209] on span "Alpaca Duvet Insert" at bounding box center [511, 207] width 64 height 9
click at [159, 235] on span "Add another condition" at bounding box center [133, 234] width 74 height 9
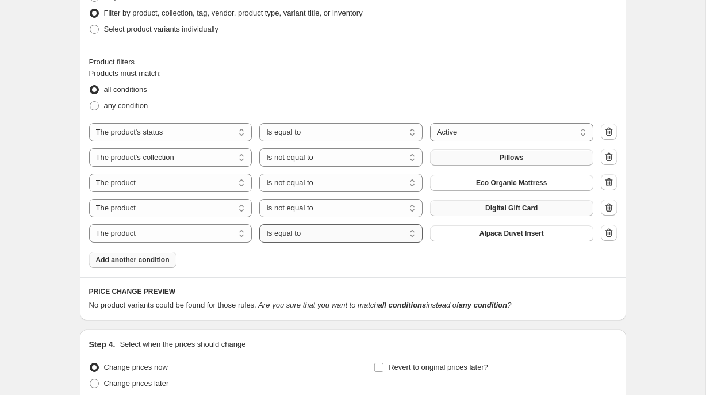
click at [411, 234] on select "Is equal to Is not equal to" at bounding box center [340, 233] width 163 height 18
select select "not_equal"
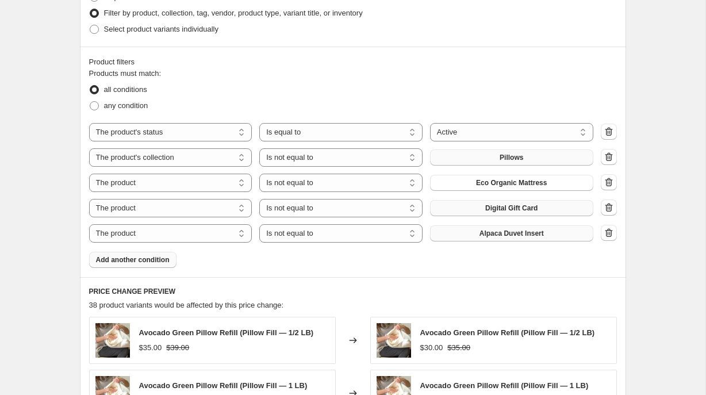
click at [489, 235] on span "Alpaca Duvet Insert" at bounding box center [511, 233] width 64 height 9
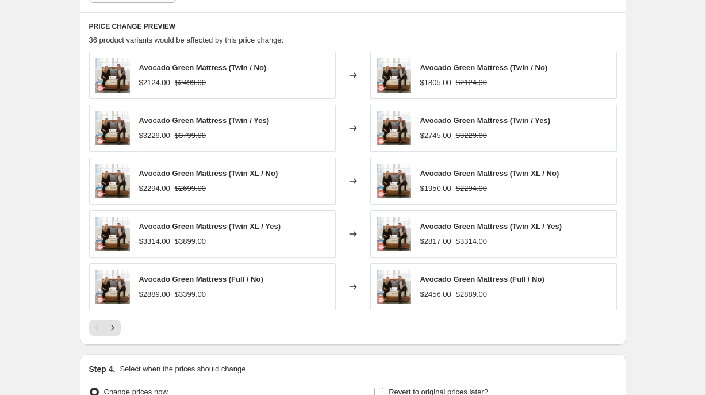
scroll to position [929, 0]
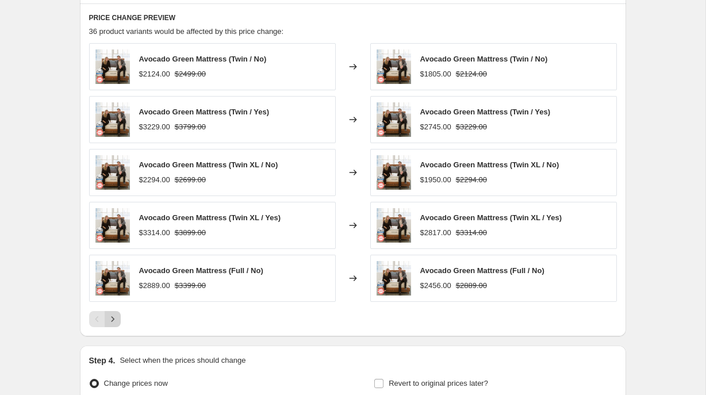
click at [114, 320] on icon "Next" at bounding box center [112, 318] width 11 height 11
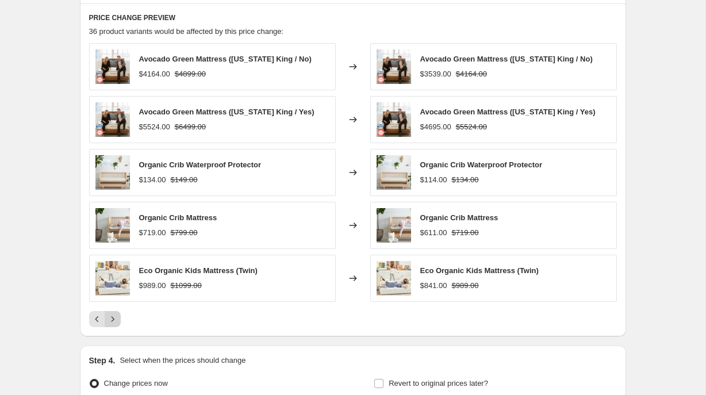
click at [114, 320] on icon "Next" at bounding box center [112, 318] width 11 height 11
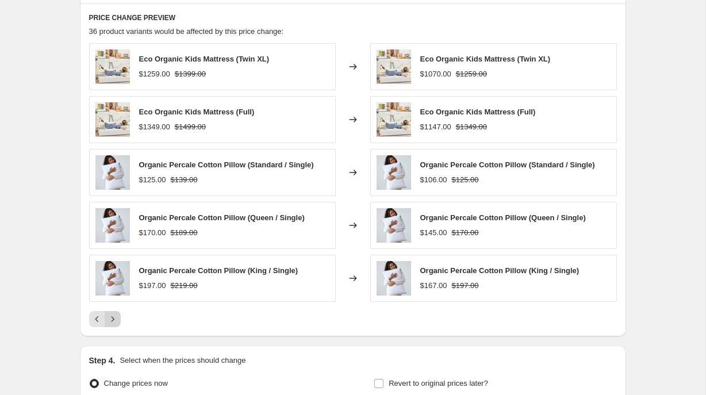
click at [114, 320] on icon "Next" at bounding box center [112, 318] width 11 height 11
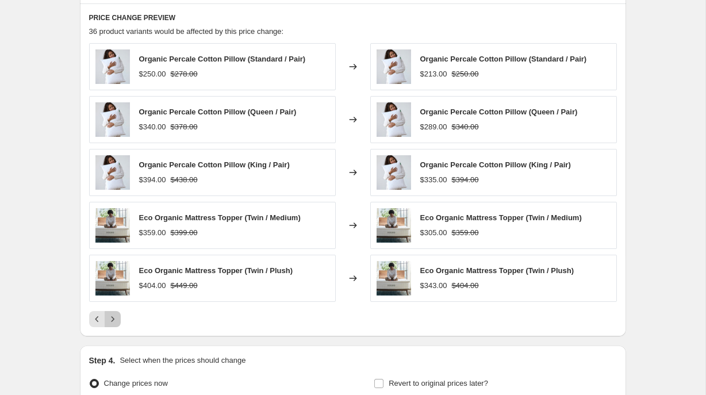
click at [114, 320] on icon "Next" at bounding box center [112, 318] width 11 height 11
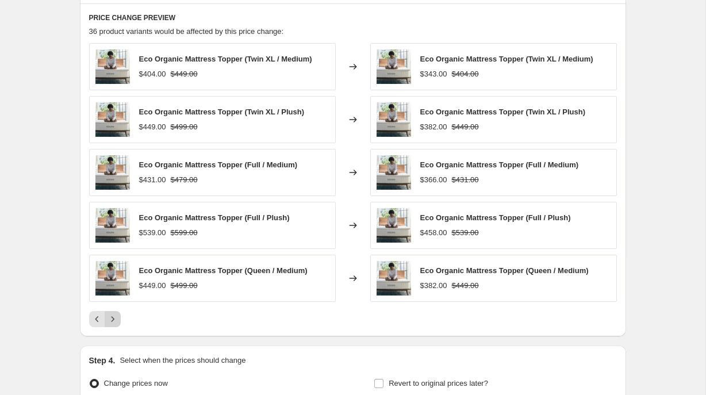
click at [114, 320] on icon "Next" at bounding box center [112, 318] width 11 height 11
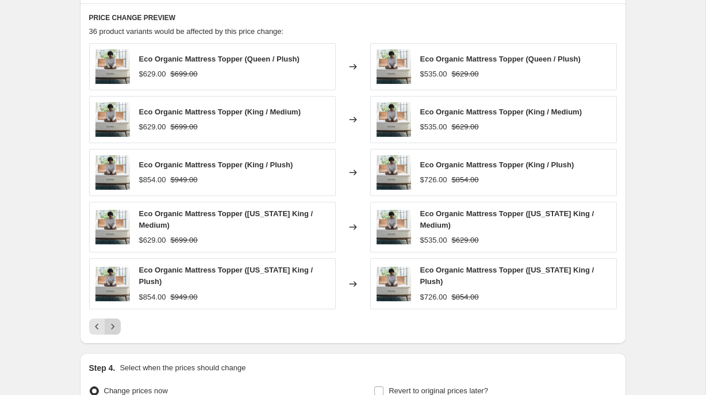
click at [114, 320] on button "Next" at bounding box center [113, 326] width 16 height 16
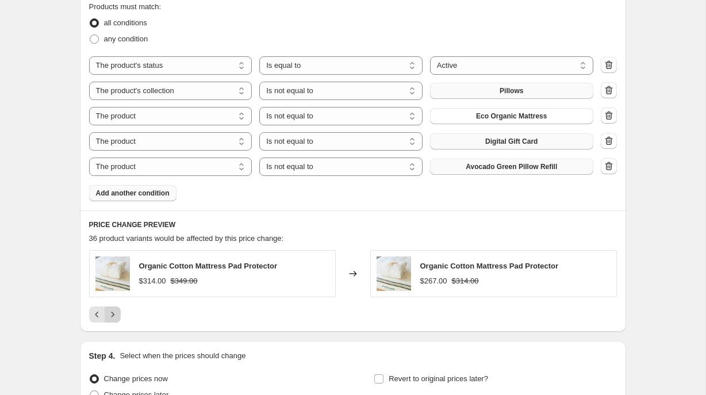
scroll to position [717, 0]
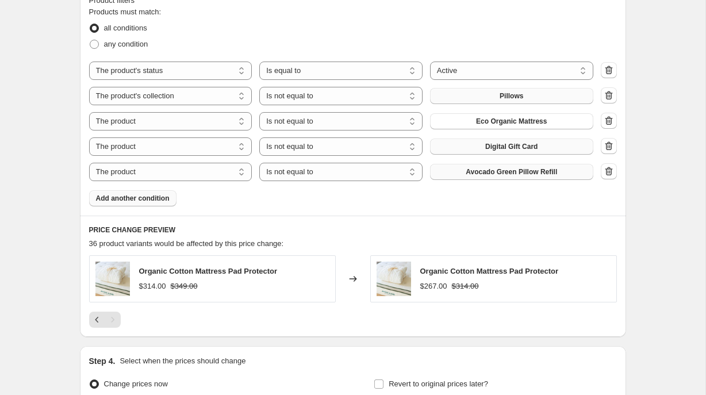
click at [144, 198] on span "Add another condition" at bounding box center [133, 198] width 74 height 9
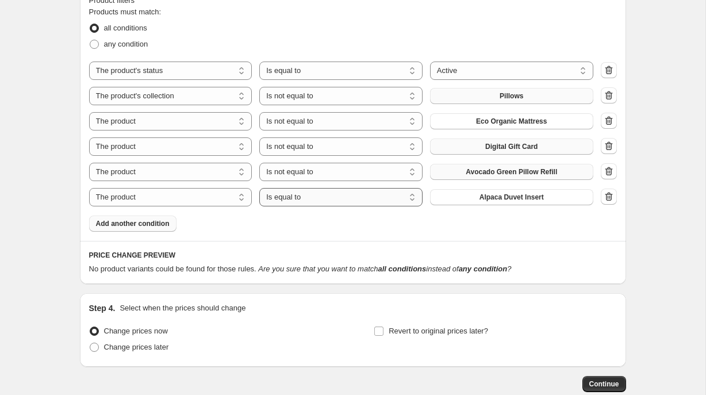
click at [412, 196] on select "Is equal to Is not equal to" at bounding box center [340, 197] width 163 height 18
select select "not_equal"
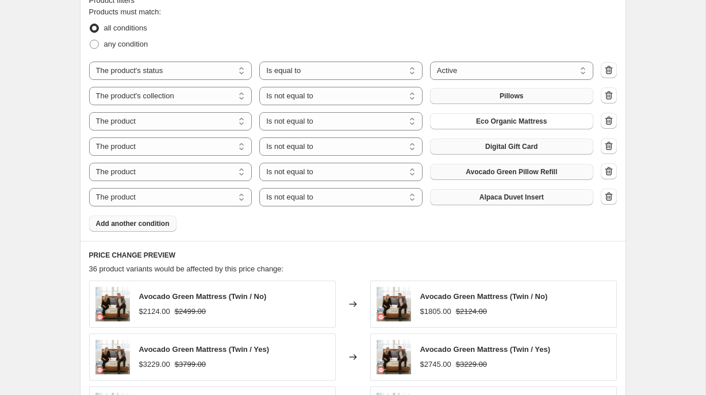
click at [486, 198] on span "Alpaca Duvet Insert" at bounding box center [511, 197] width 64 height 9
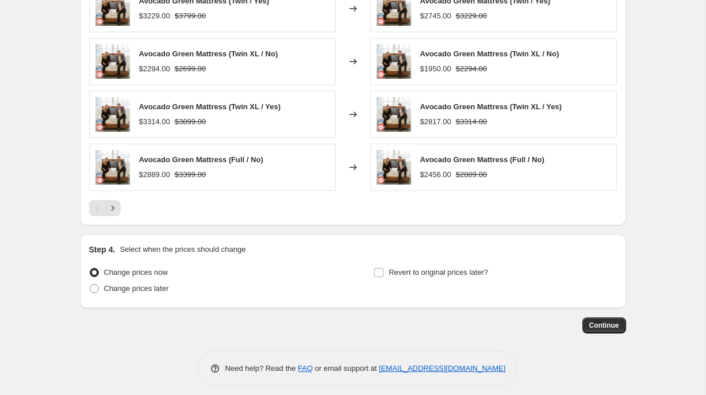
scroll to position [1074, 0]
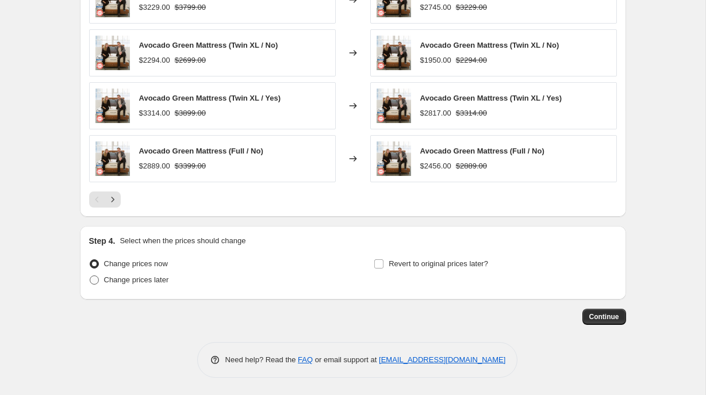
click at [98, 283] on span at bounding box center [94, 279] width 9 height 9
click at [90, 276] on input "Change prices later" at bounding box center [90, 275] width 1 height 1
radio input "true"
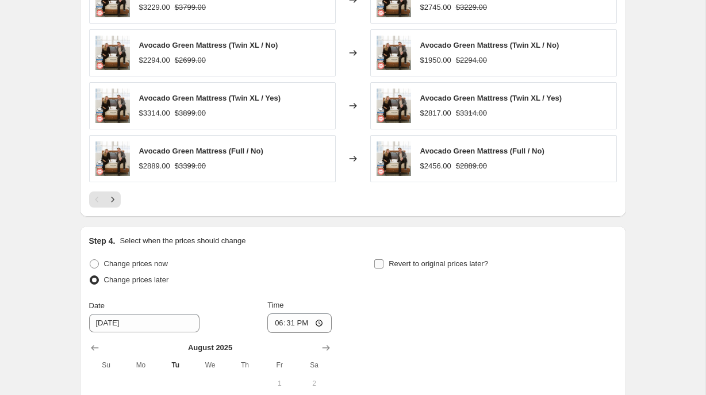
click at [376, 263] on input "Revert to original prices later?" at bounding box center [378, 263] width 9 height 9
checkbox input "true"
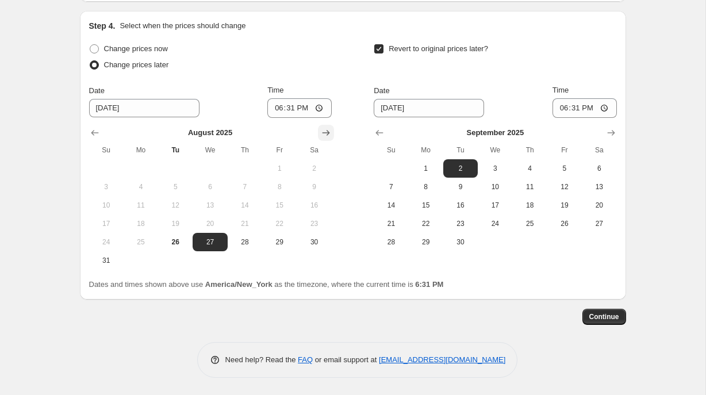
click at [325, 132] on icon "Show next month, September 2025" at bounding box center [325, 132] width 11 height 11
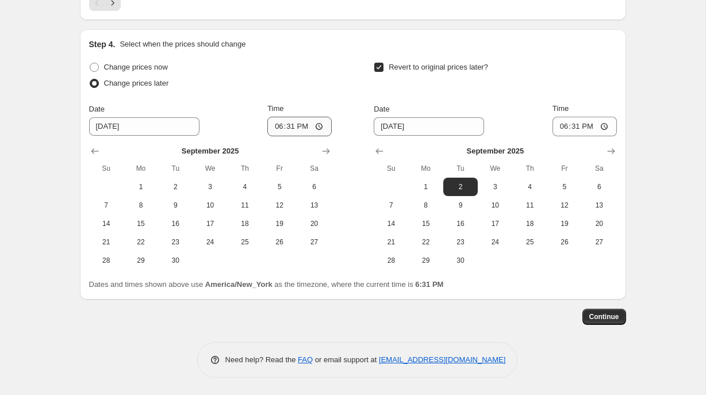
scroll to position [1271, 0]
click at [174, 260] on span "30" at bounding box center [175, 260] width 25 height 9
type input "[DATE]"
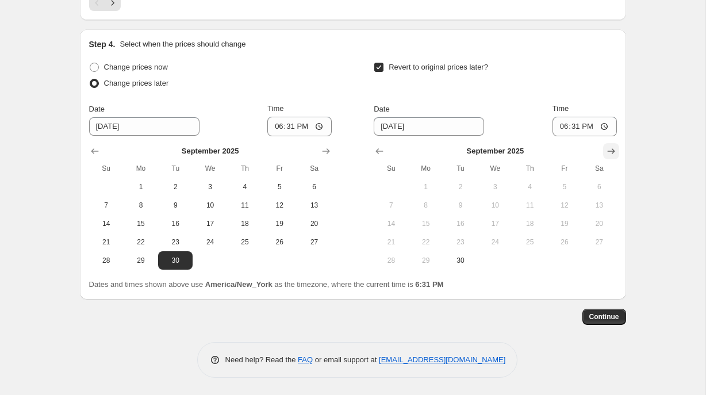
click at [616, 148] on icon "Show next month, October 2025" at bounding box center [610, 150] width 11 height 11
click at [428, 259] on span "27" at bounding box center [425, 260] width 25 height 9
type input "[DATE]"
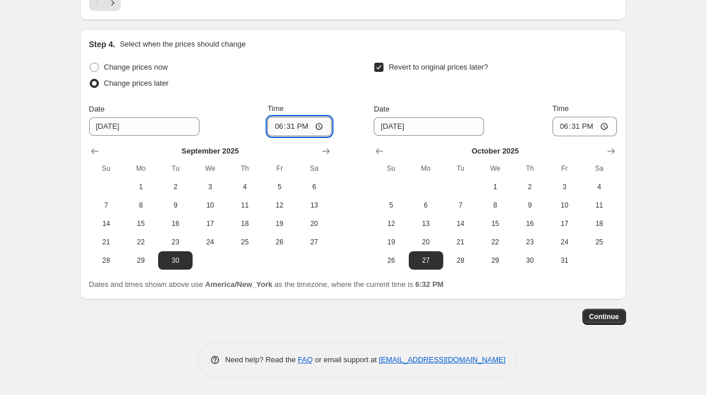
click at [270, 125] on input "18:31" at bounding box center [299, 127] width 64 height 20
type input "00:20"
click at [563, 128] on input "18:31" at bounding box center [584, 127] width 64 height 20
type input "23:59"
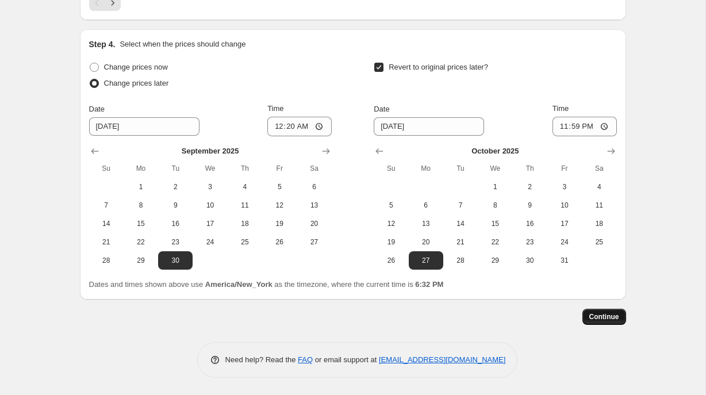
click at [599, 315] on span "Continue" at bounding box center [604, 316] width 30 height 9
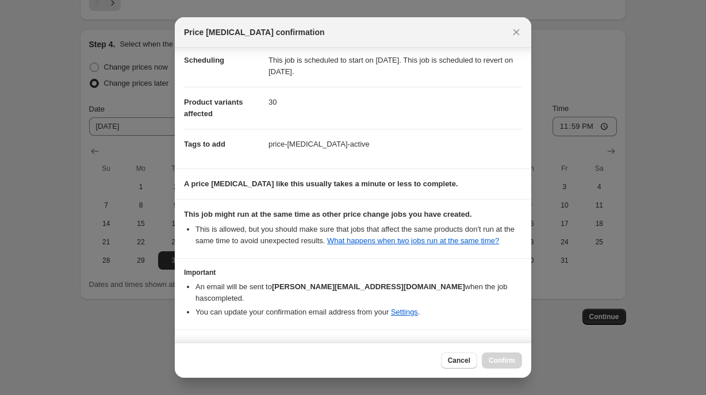
scroll to position [129, 0]
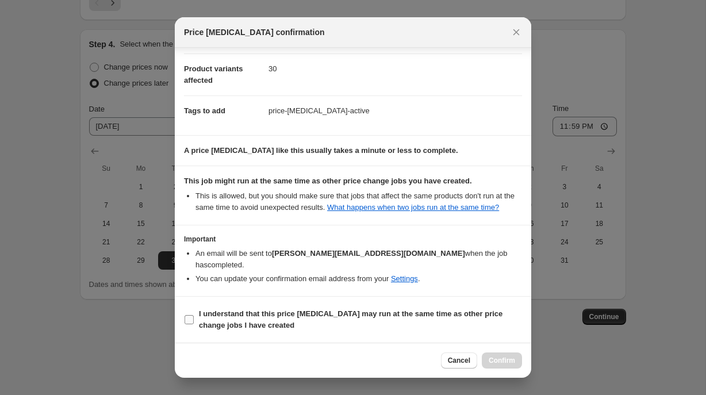
click at [187, 318] on input "I understand that this price [MEDICAL_DATA] may run at the same time as other p…" at bounding box center [189, 319] width 9 height 9
checkbox input "true"
click at [491, 359] on span "Confirm" at bounding box center [502, 360] width 26 height 9
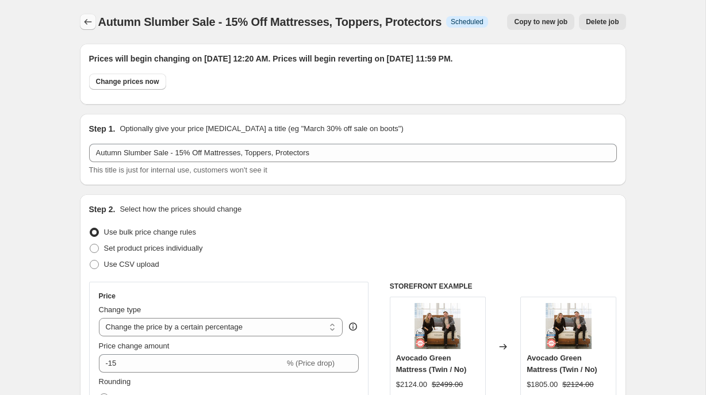
click at [83, 21] on icon "Price change jobs" at bounding box center [87, 21] width 11 height 11
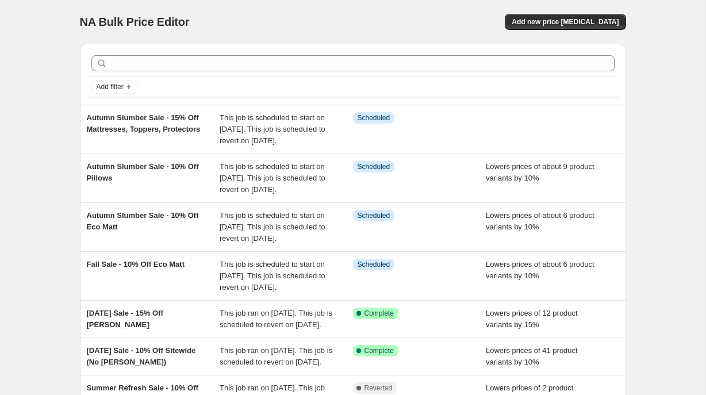
scroll to position [1, 0]
